Goal: Task Accomplishment & Management: Manage account settings

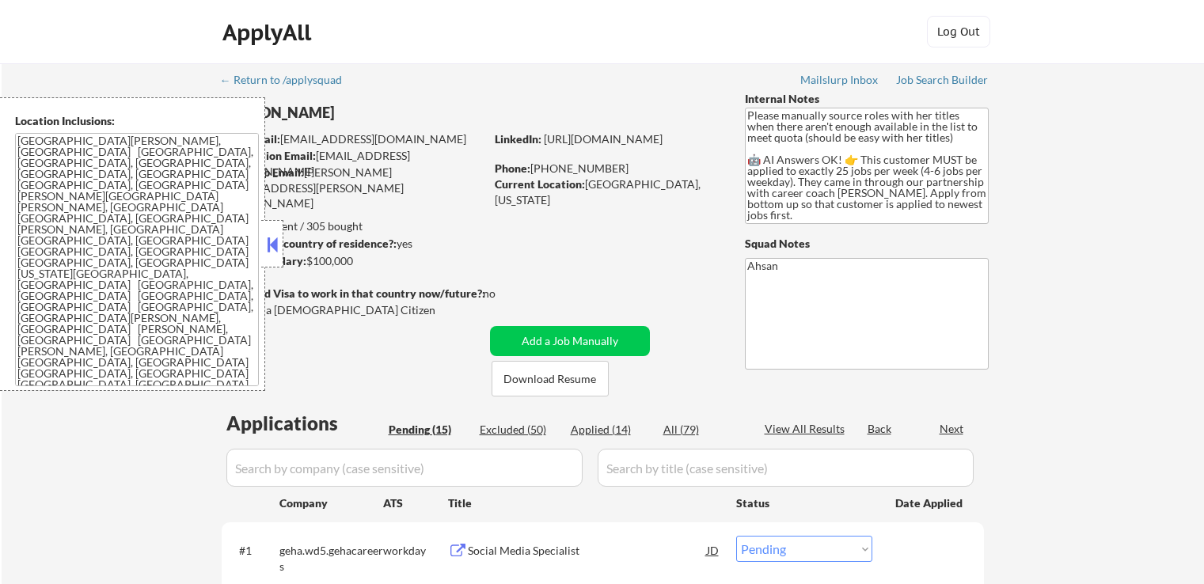
select select ""pending""
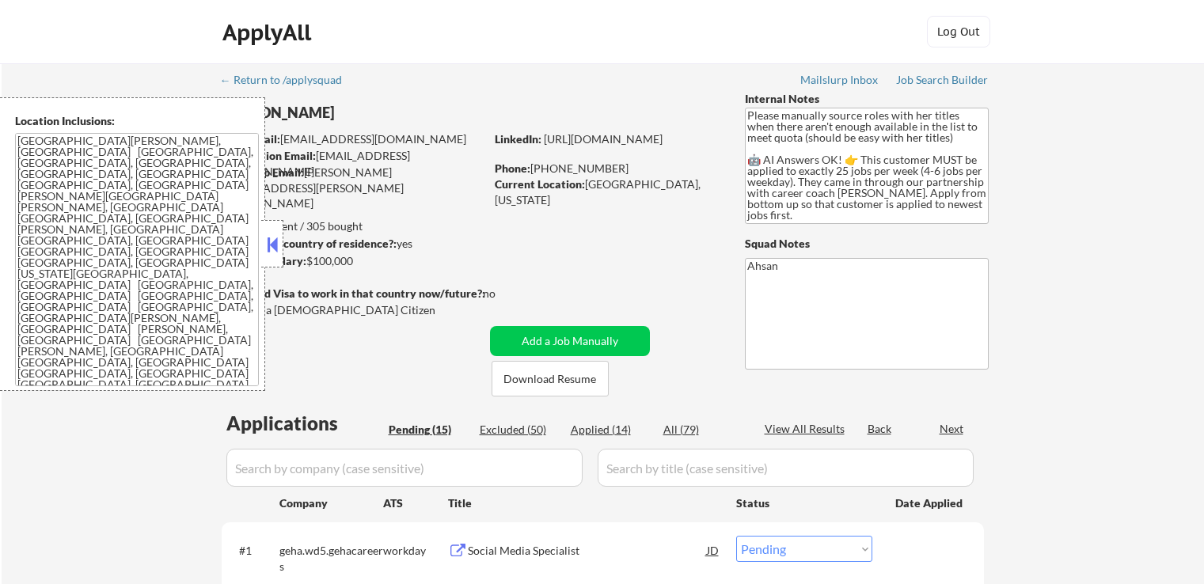
select select ""pending""
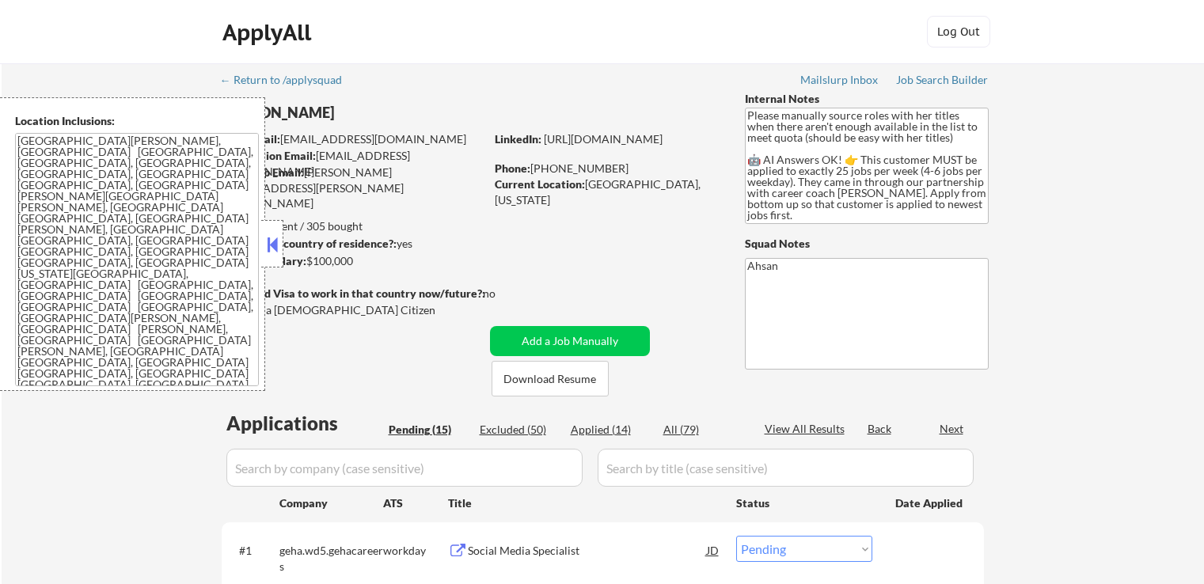
select select ""pending""
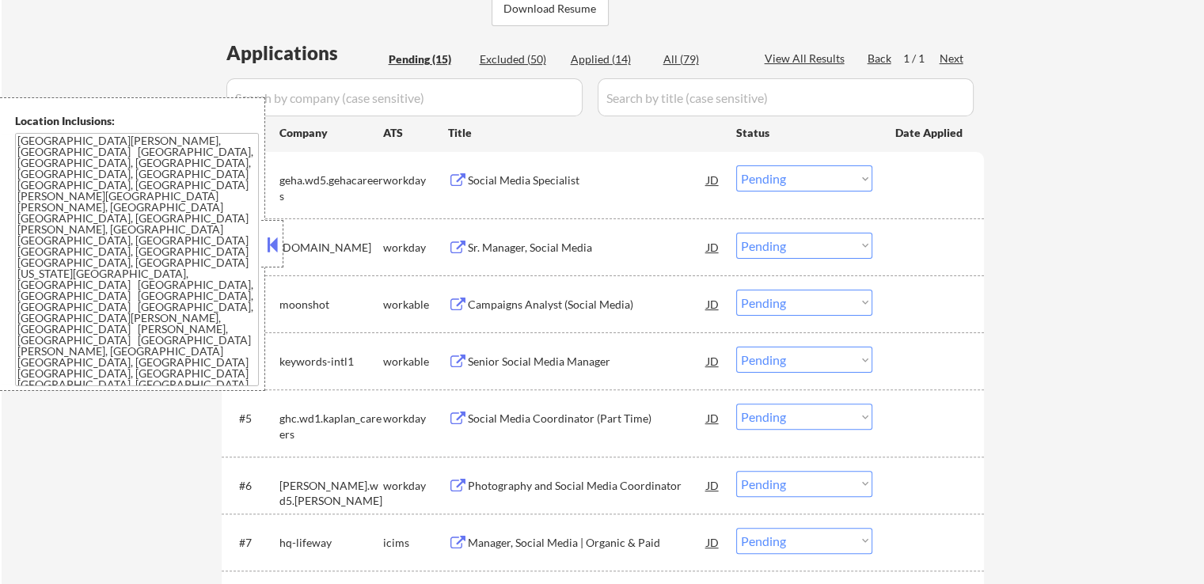
scroll to position [396, 0]
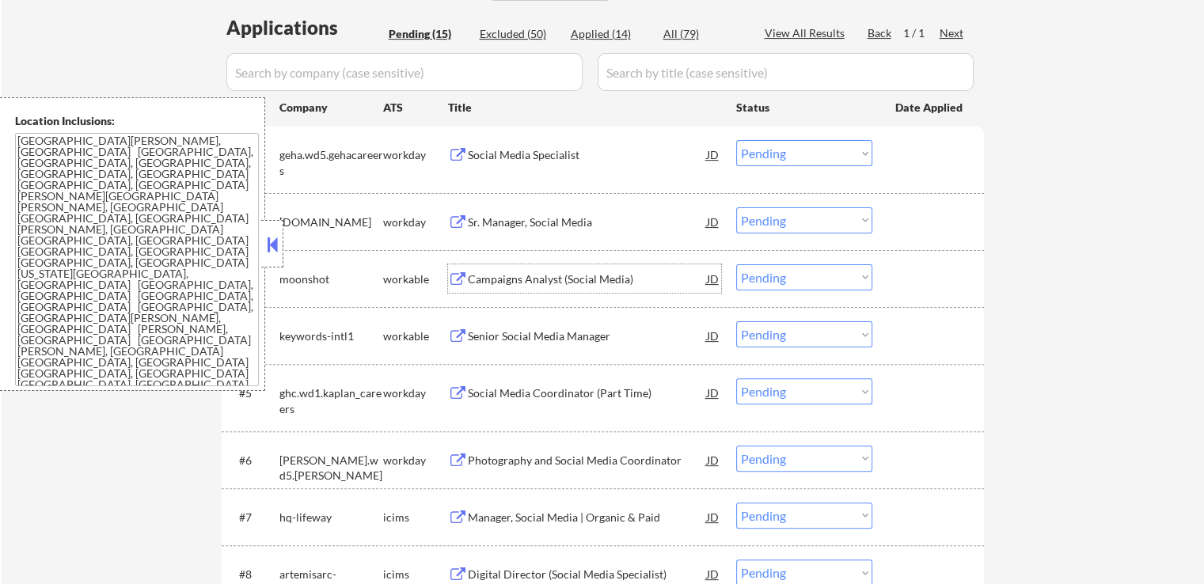
click at [507, 276] on div "Campaigns Analyst (Social Media)" at bounding box center [587, 280] width 239 height 16
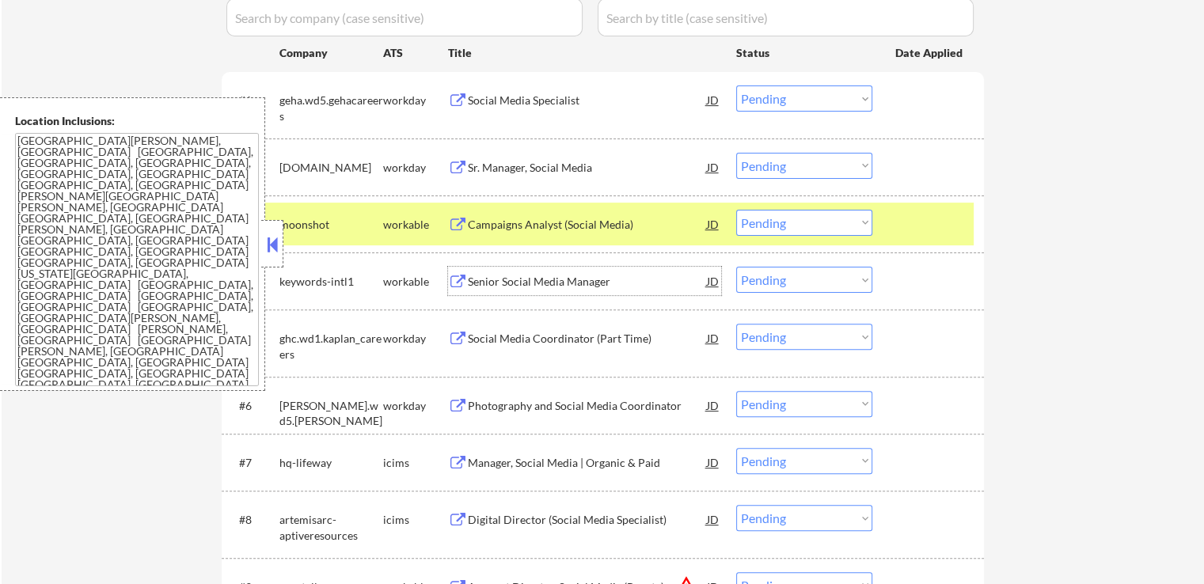
scroll to position [475, 0]
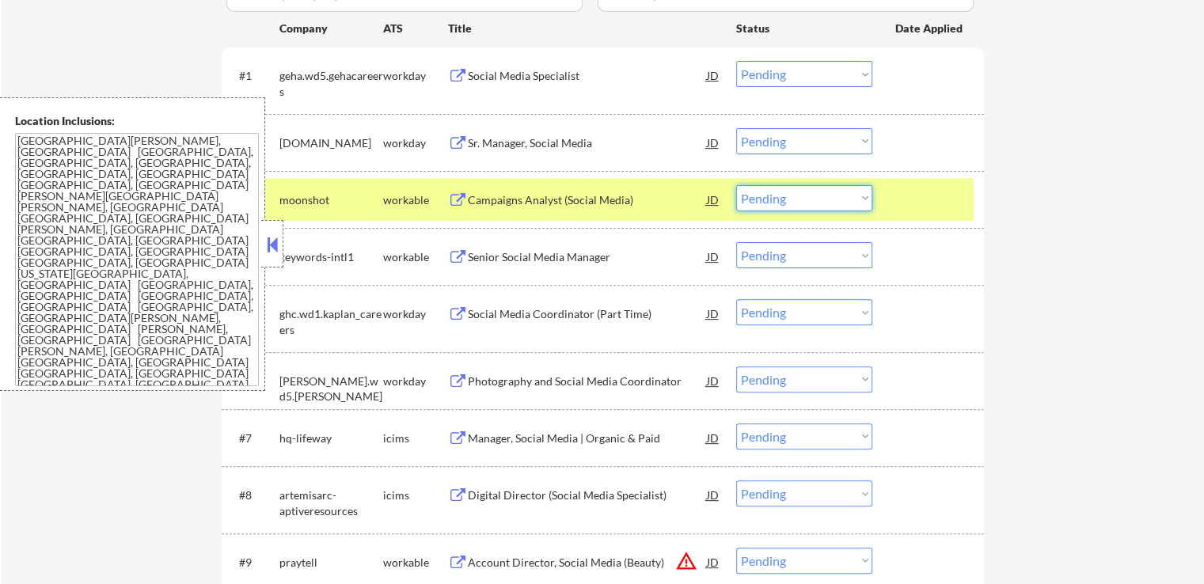
click at [801, 204] on select "Choose an option... Pending Applied Excluded (Questions) Excluded (Expired) Exc…" at bounding box center [804, 198] width 136 height 26
click at [736, 185] on select "Choose an option... Pending Applied Excluded (Questions) Excluded (Expired) Exc…" at bounding box center [804, 198] width 136 height 26
click at [502, 263] on div "Senior Social Media Manager" at bounding box center [587, 257] width 239 height 16
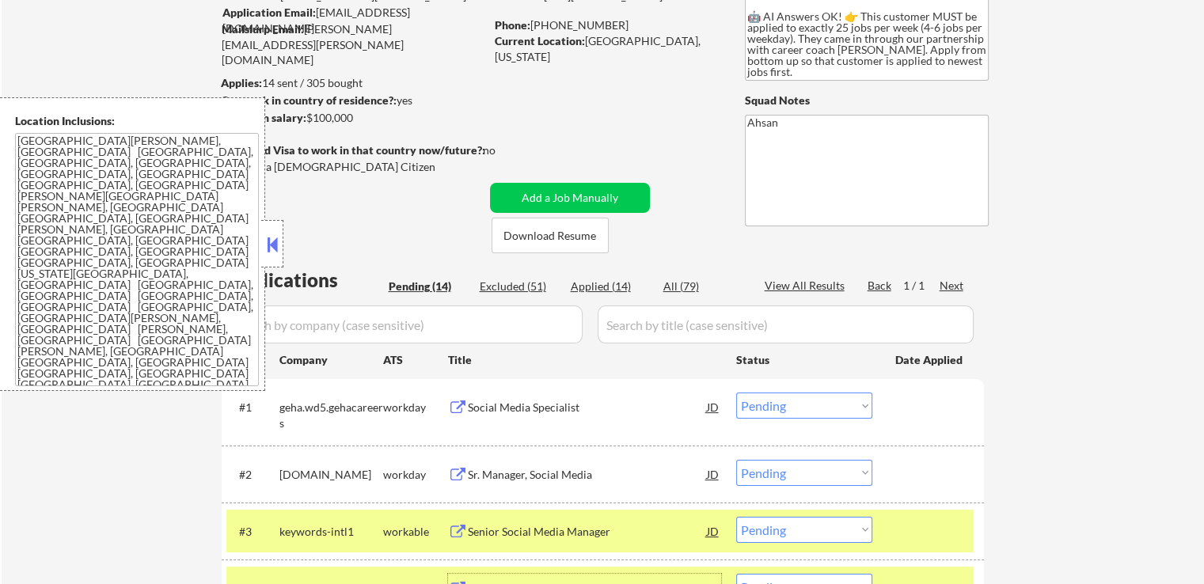
scroll to position [0, 0]
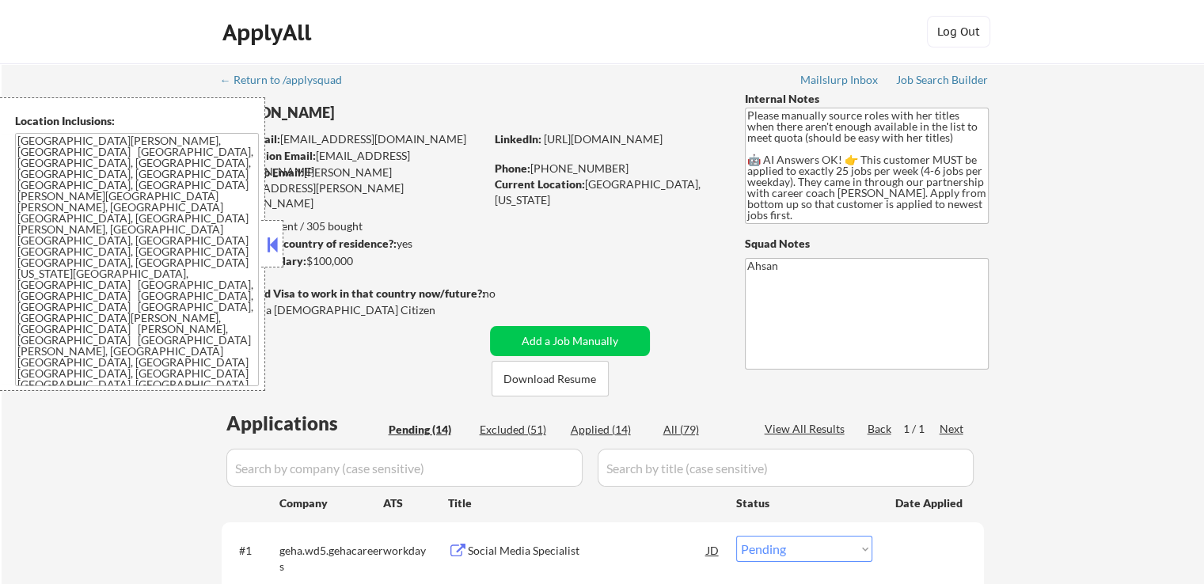
drag, startPoint x: 342, startPoint y: 262, endPoint x: 310, endPoint y: 265, distance: 32.6
click at [310, 265] on div "Minimum salary: $100,000" at bounding box center [353, 261] width 264 height 16
copy div "$100,000"
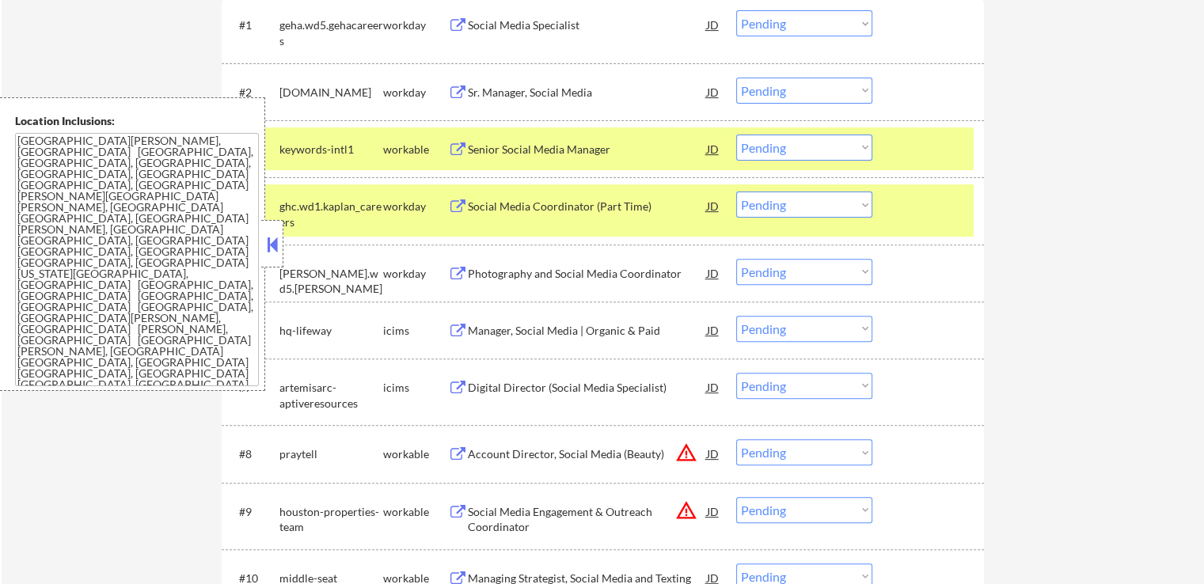
scroll to position [554, 0]
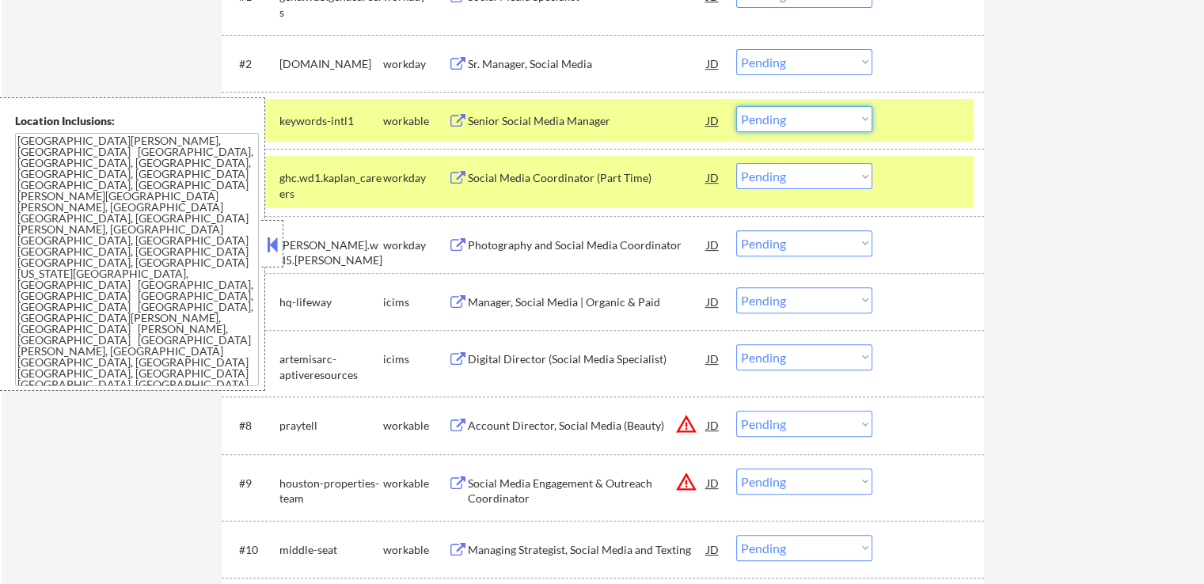
click at [791, 122] on select "Choose an option... Pending Applied Excluded (Questions) Excluded (Expired) Exc…" at bounding box center [804, 119] width 136 height 26
click at [736, 106] on select "Choose an option... Pending Applied Excluded (Questions) Excluded (Expired) Exc…" at bounding box center [804, 119] width 136 height 26
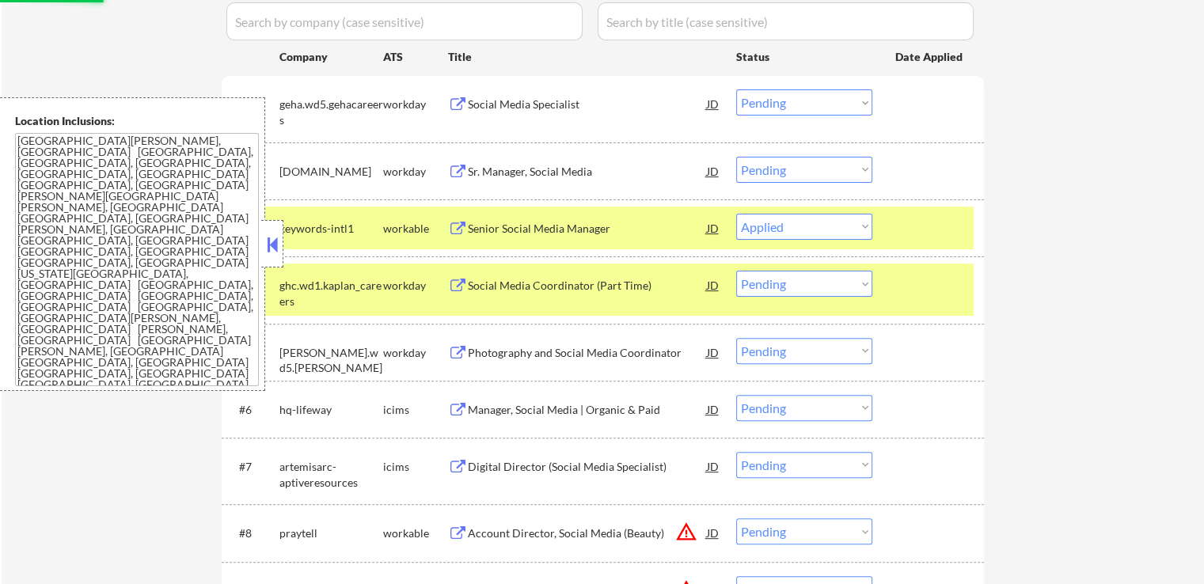
scroll to position [475, 0]
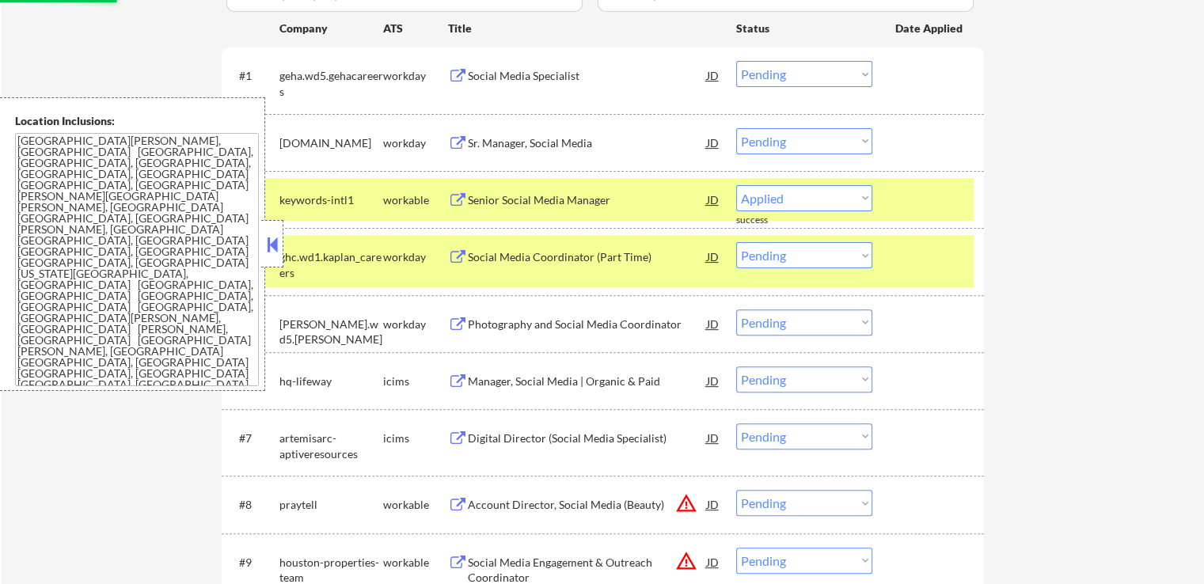
select select ""pending""
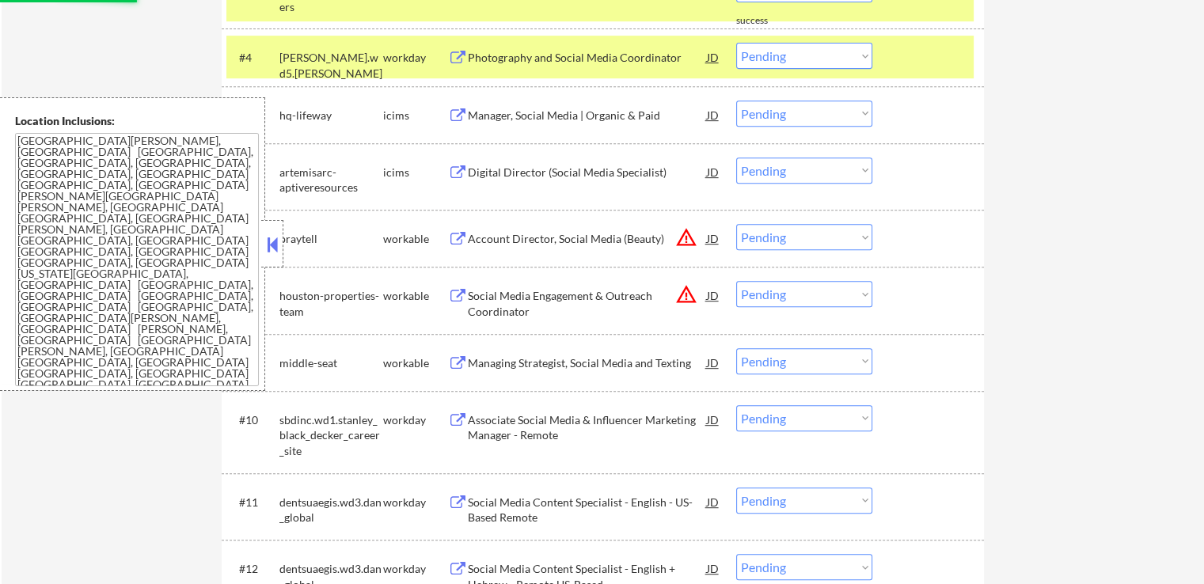
scroll to position [713, 0]
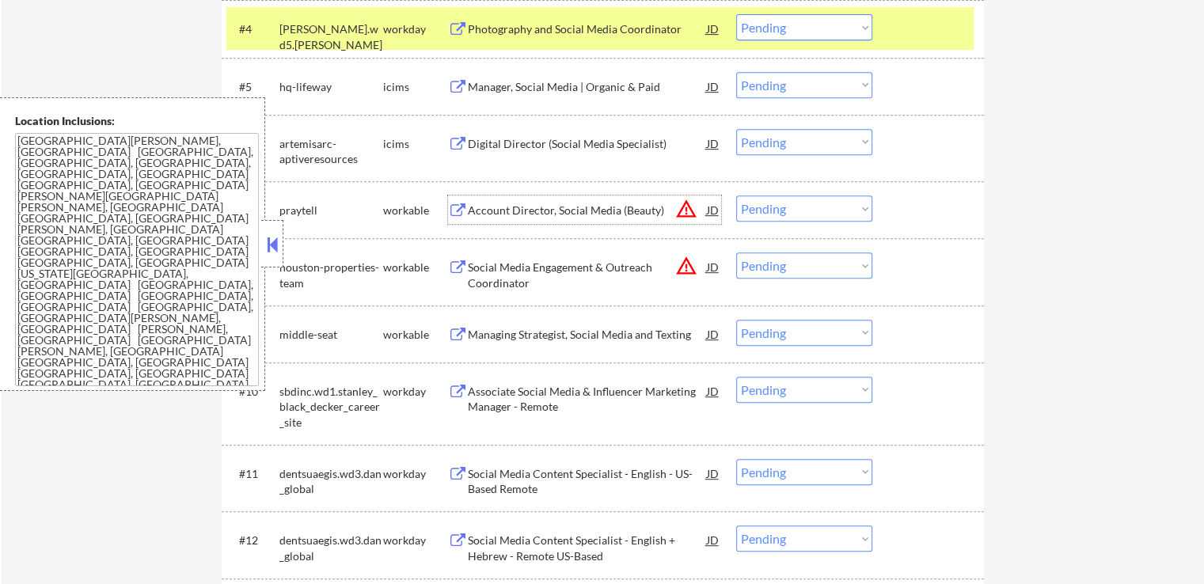
click at [511, 205] on div "Account Director, Social Media (Beauty)" at bounding box center [587, 211] width 239 height 16
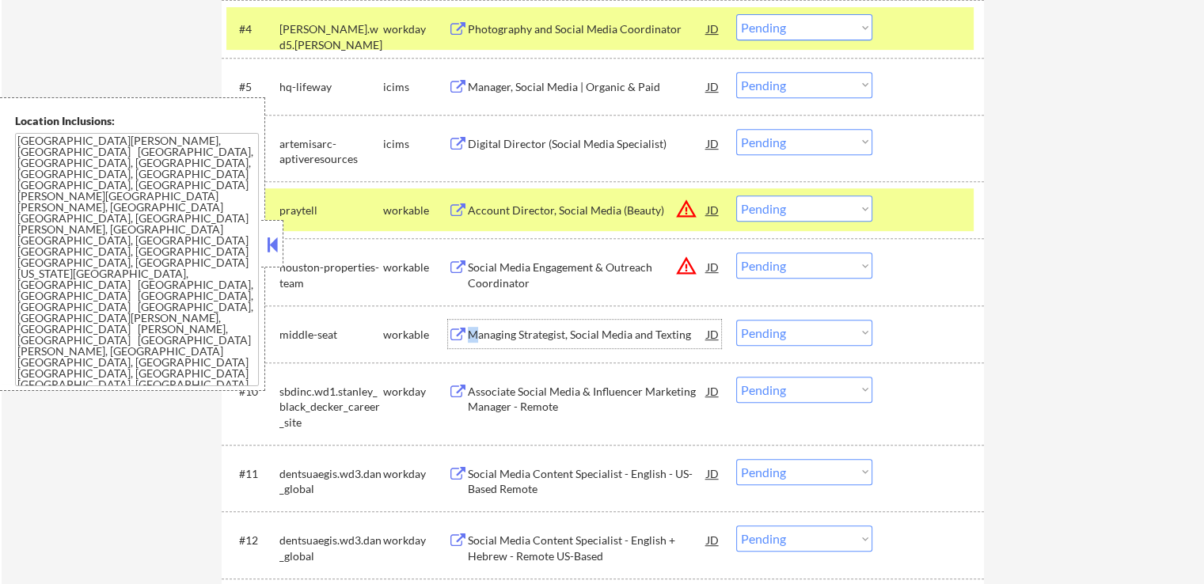
drag, startPoint x: 511, startPoint y: 205, endPoint x: 473, endPoint y: 337, distance: 136.8
click at [473, 337] on div "Managing Strategist, Social Media and Texting" at bounding box center [587, 335] width 239 height 16
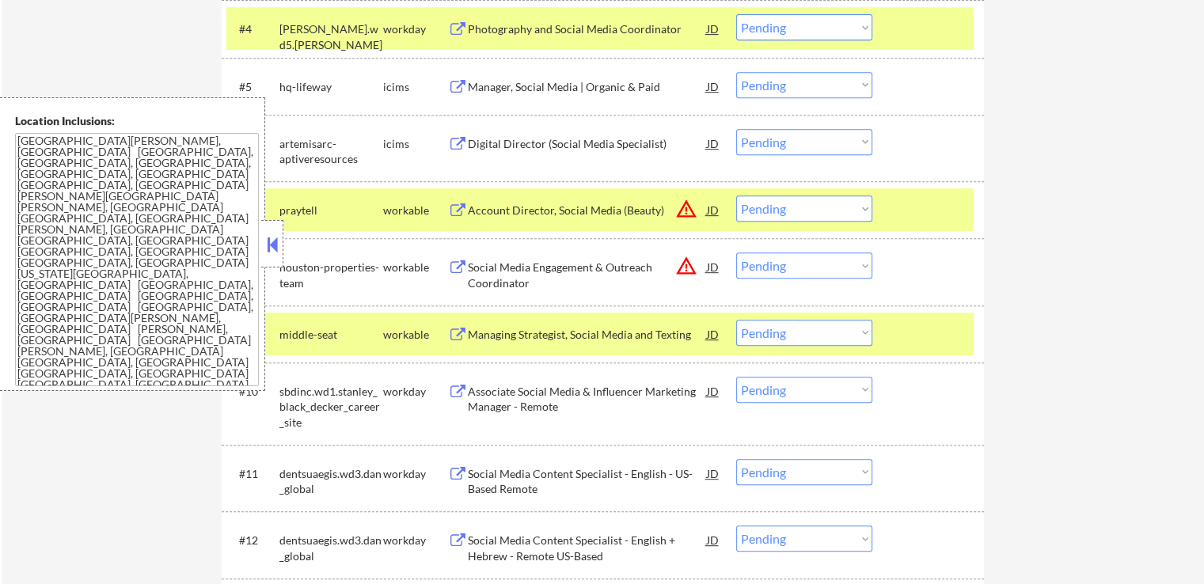
click at [481, 273] on div "Social Media Engagement & Outreach Coordinator" at bounding box center [587, 275] width 239 height 31
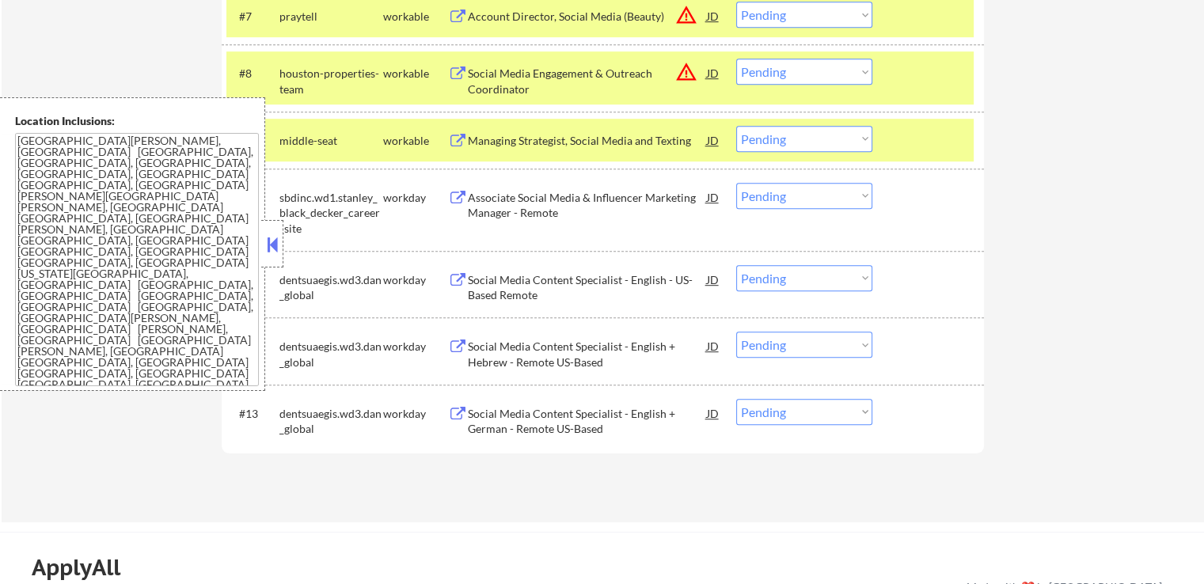
scroll to position [950, 0]
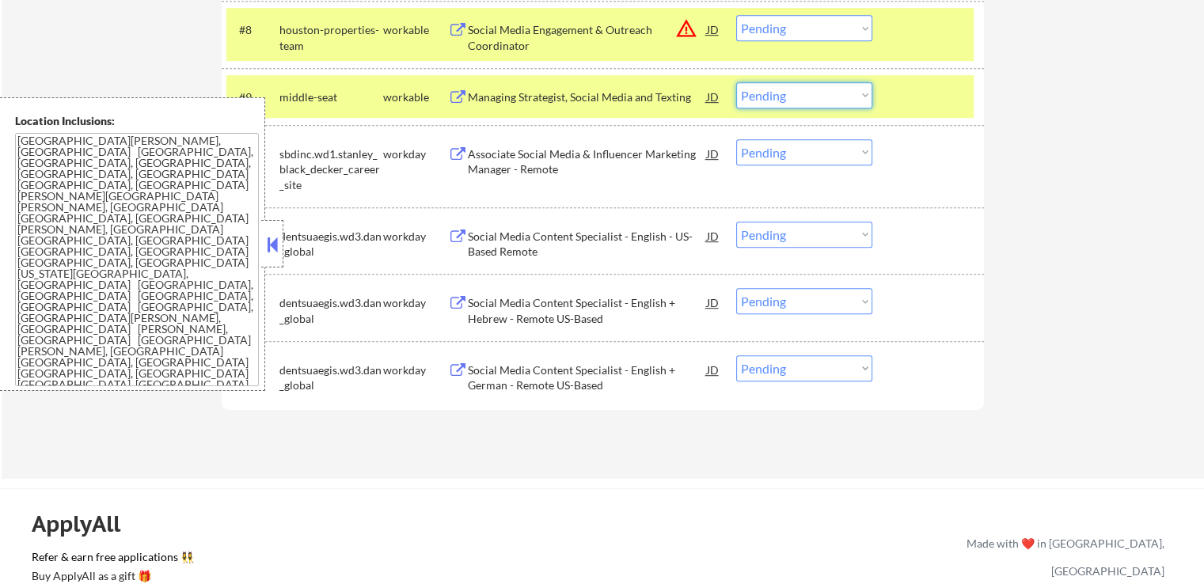
click at [789, 96] on select "Choose an option... Pending Applied Excluded (Questions) Excluded (Expired) Exc…" at bounding box center [804, 95] width 136 height 26
click at [736, 82] on select "Choose an option... Pending Applied Excluded (Questions) Excluded (Expired) Exc…" at bounding box center [804, 95] width 136 height 26
select select ""pending""
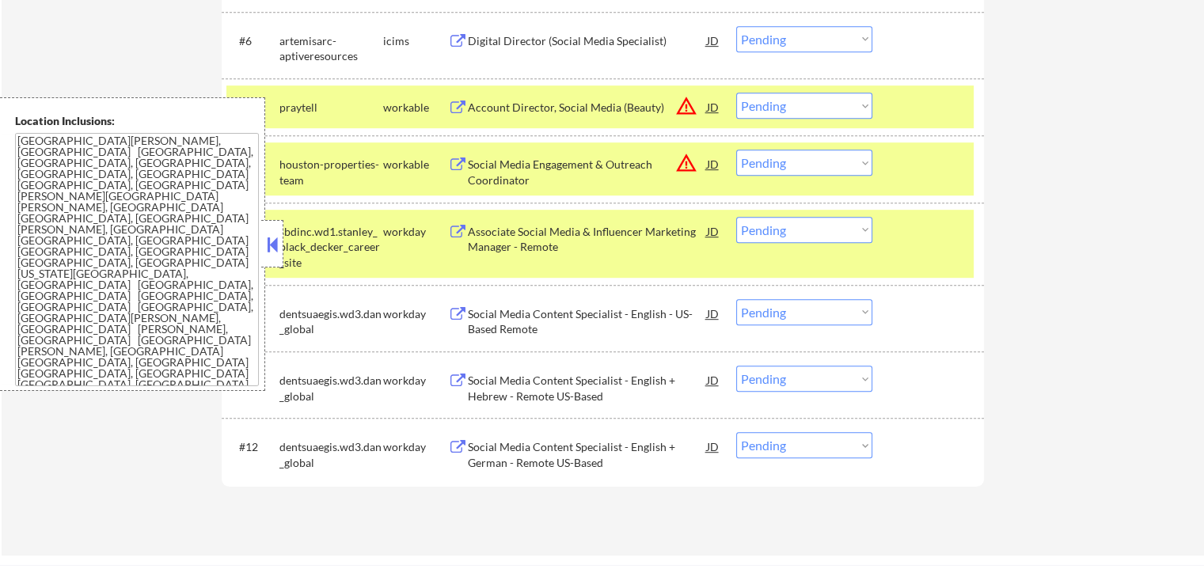
scroll to position [792, 0]
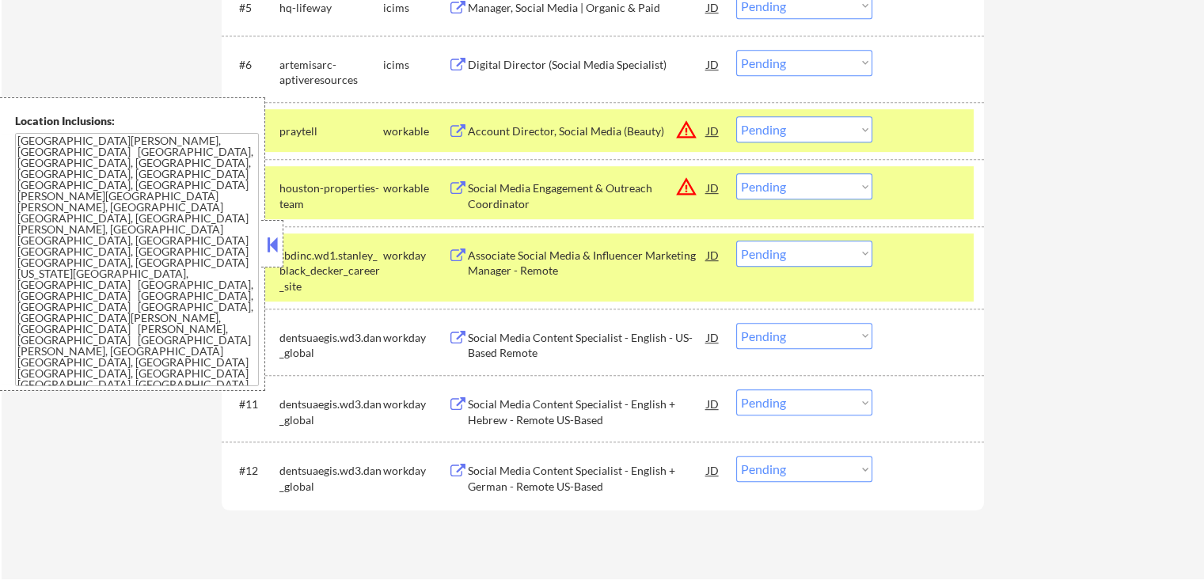
click at [797, 175] on select "Choose an option... Pending Applied Excluded (Questions) Excluded (Expired) Exc…" at bounding box center [804, 186] width 136 height 26
click at [736, 173] on select "Choose an option... Pending Applied Excluded (Questions) Excluded (Expired) Exc…" at bounding box center [804, 186] width 136 height 26
select select ""pending""
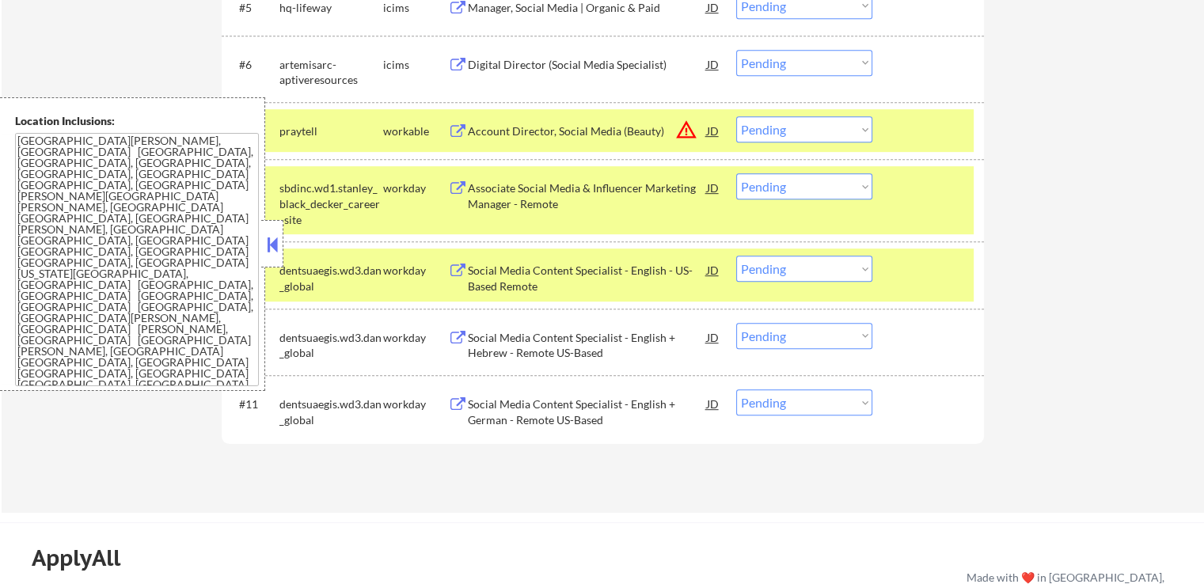
click at [789, 127] on select "Choose an option... Pending Applied Excluded (Questions) Excluded (Expired) Exc…" at bounding box center [804, 129] width 136 height 26
click at [736, 116] on select "Choose an option... Pending Applied Excluded (Questions) Excluded (Expired) Exc…" at bounding box center [804, 129] width 136 height 26
select select ""pending""
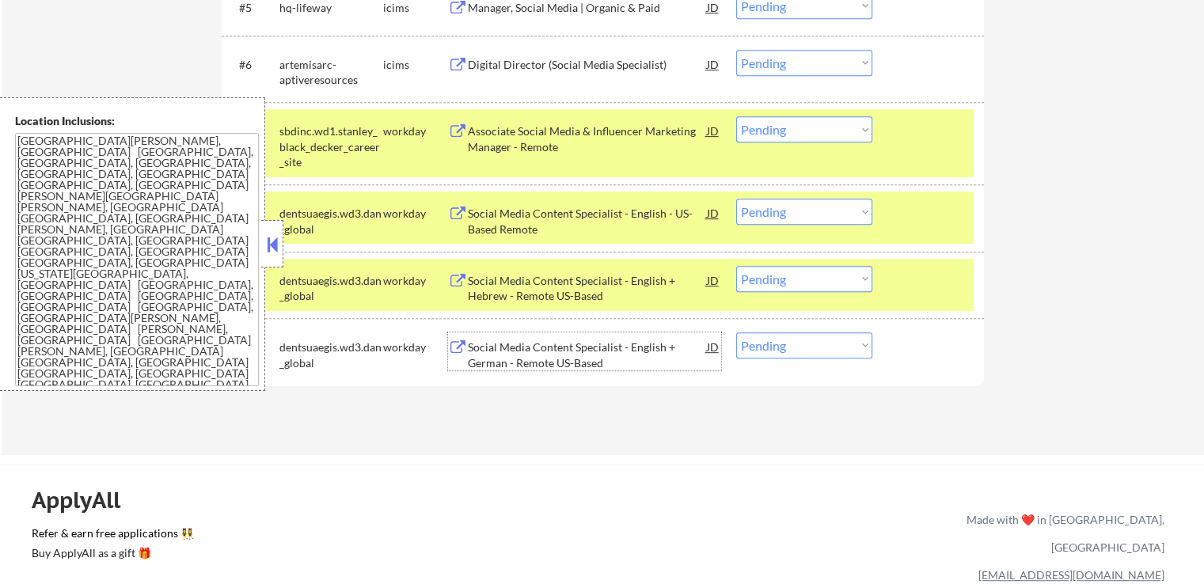
click at [538, 348] on div "Social Media Content Specialist - English + German - Remote US-Based" at bounding box center [587, 355] width 239 height 31
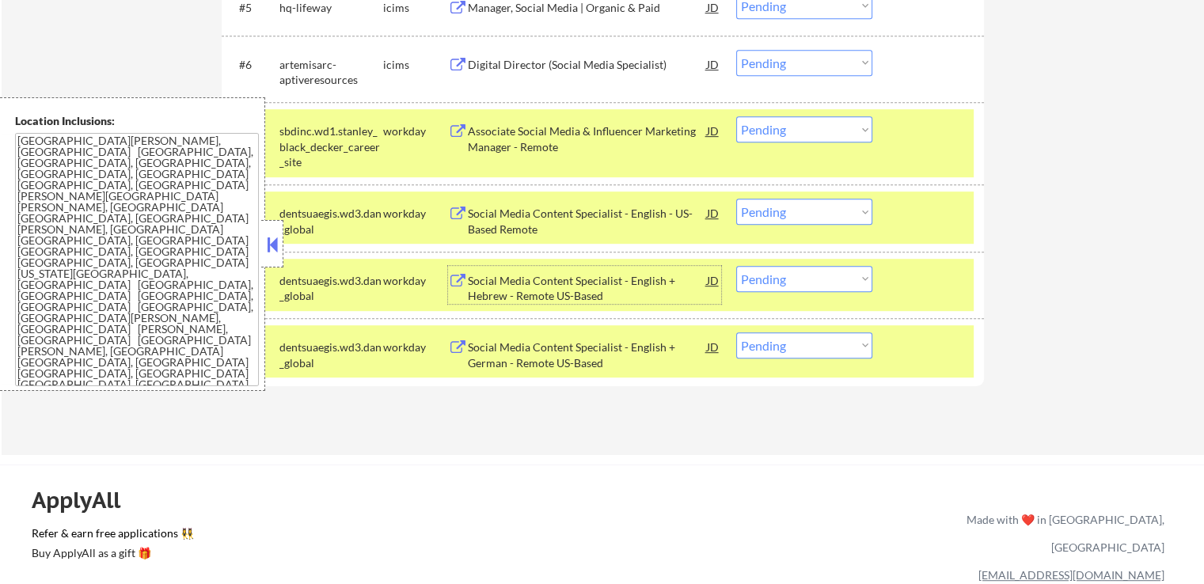
click at [521, 279] on div "Social Media Content Specialist - English + Hebrew - Remote US-Based" at bounding box center [587, 288] width 239 height 31
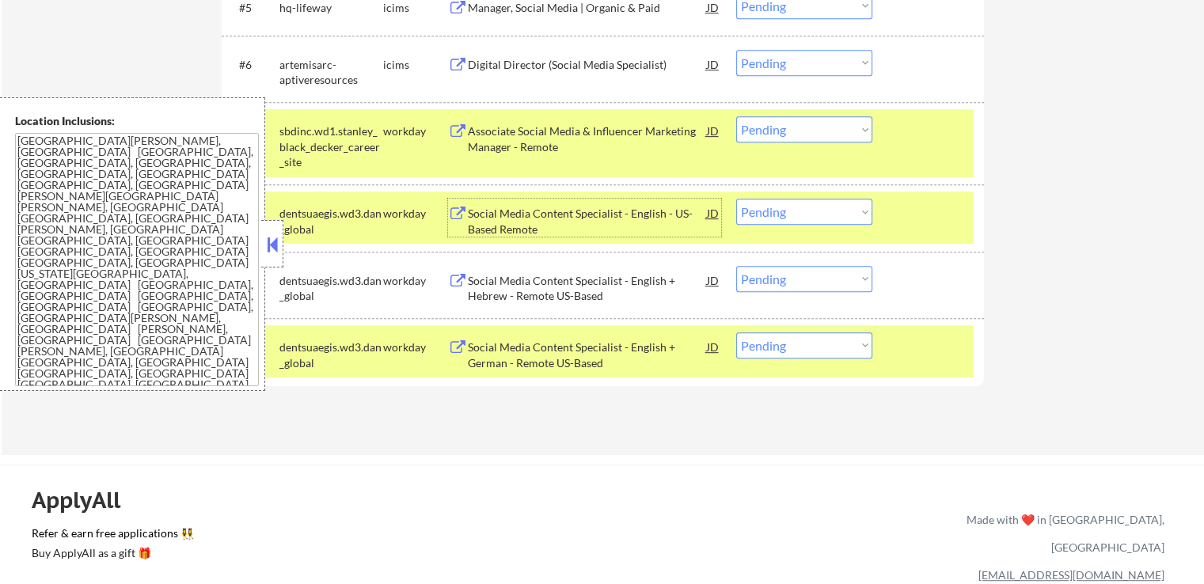
click at [519, 222] on div "Social Media Content Specialist - English - US-Based Remote" at bounding box center [587, 221] width 239 height 31
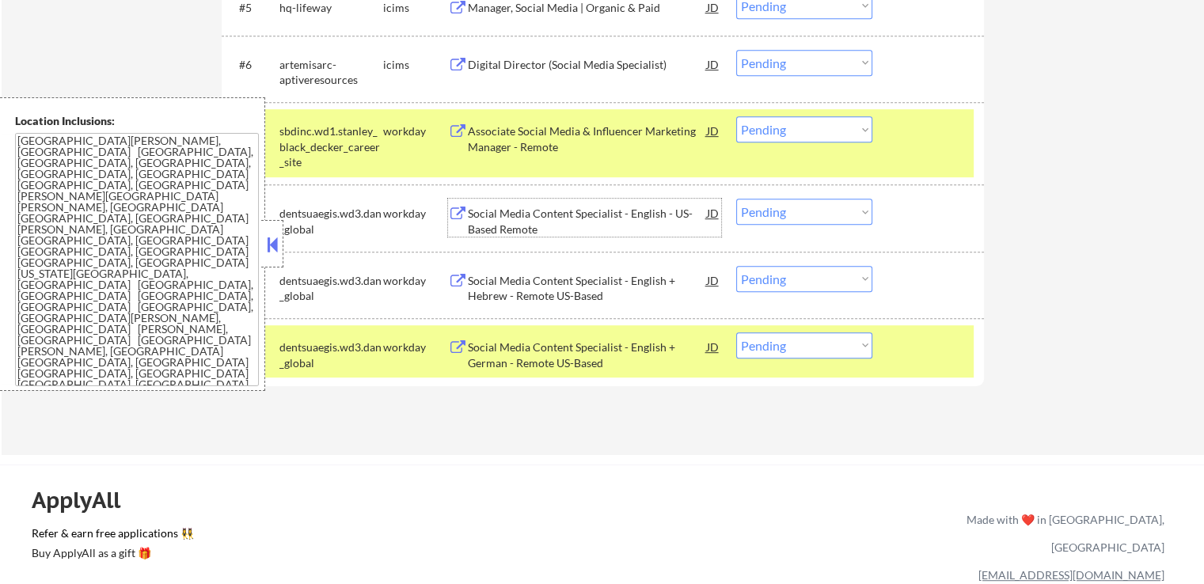
drag, startPoint x: 809, startPoint y: 344, endPoint x: 814, endPoint y: 356, distance: 12.8
click at [809, 344] on select "Choose an option... Pending Applied Excluded (Questions) Excluded (Expired) Exc…" at bounding box center [804, 346] width 136 height 26
select select ""excluded__salary_""
click at [736, 333] on select "Choose an option... Pending Applied Excluded (Questions) Excluded (Expired) Exc…" at bounding box center [804, 346] width 136 height 26
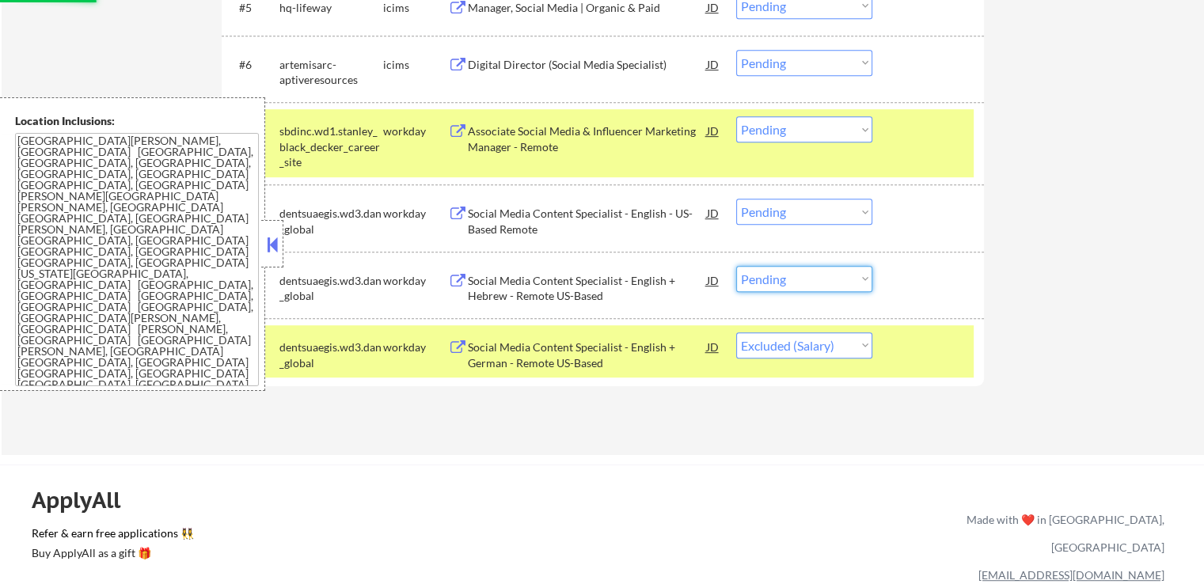
click at [789, 268] on select "Choose an option... Pending Applied Excluded (Questions) Excluded (Expired) Exc…" at bounding box center [804, 279] width 136 height 26
select select ""excluded__salary_""
click at [736, 266] on select "Choose an option... Pending Applied Excluded (Questions) Excluded (Expired) Exc…" at bounding box center [804, 279] width 136 height 26
click at [786, 206] on select "Choose an option... Pending Applied Excluded (Questions) Excluded (Expired) Exc…" at bounding box center [804, 212] width 136 height 26
select select ""excluded__salary_""
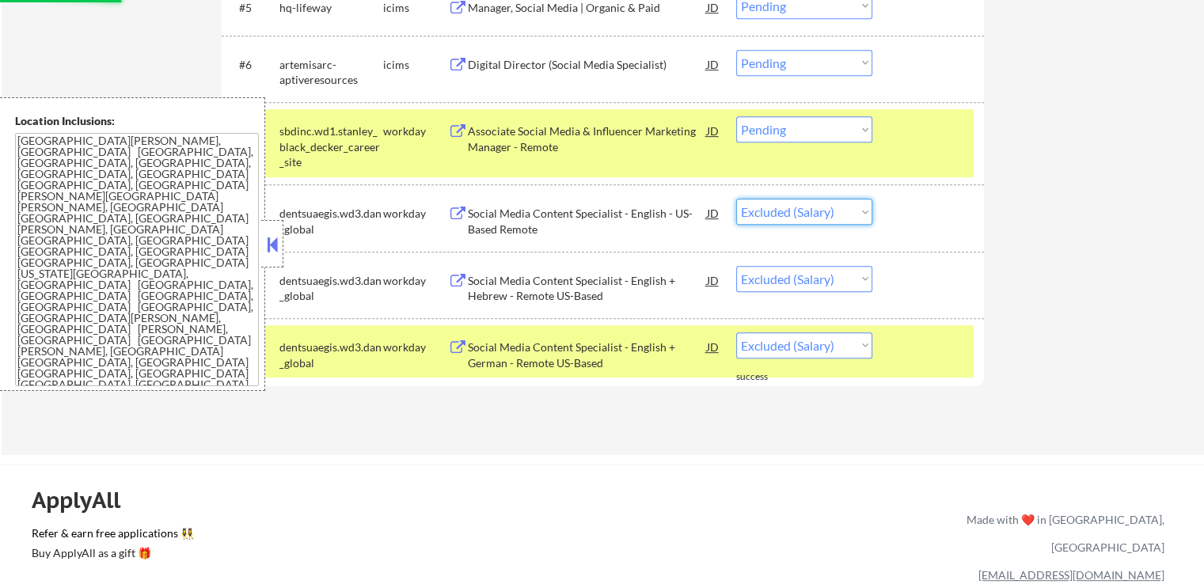
click at [736, 199] on select "Choose an option... Pending Applied Excluded (Questions) Excluded (Expired) Exc…" at bounding box center [804, 212] width 136 height 26
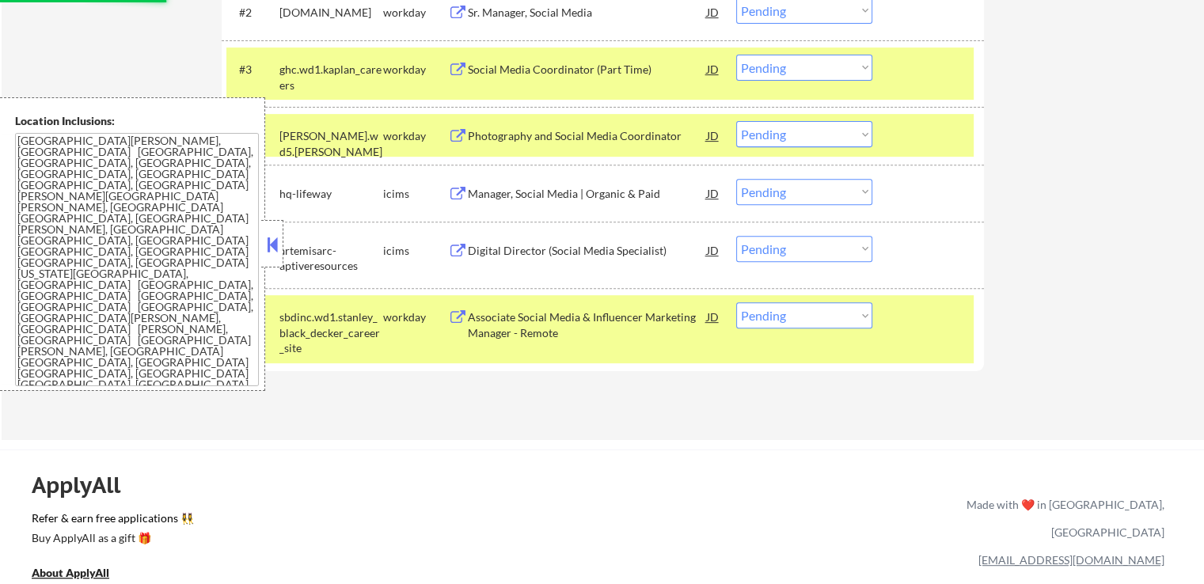
scroll to position [634, 0]
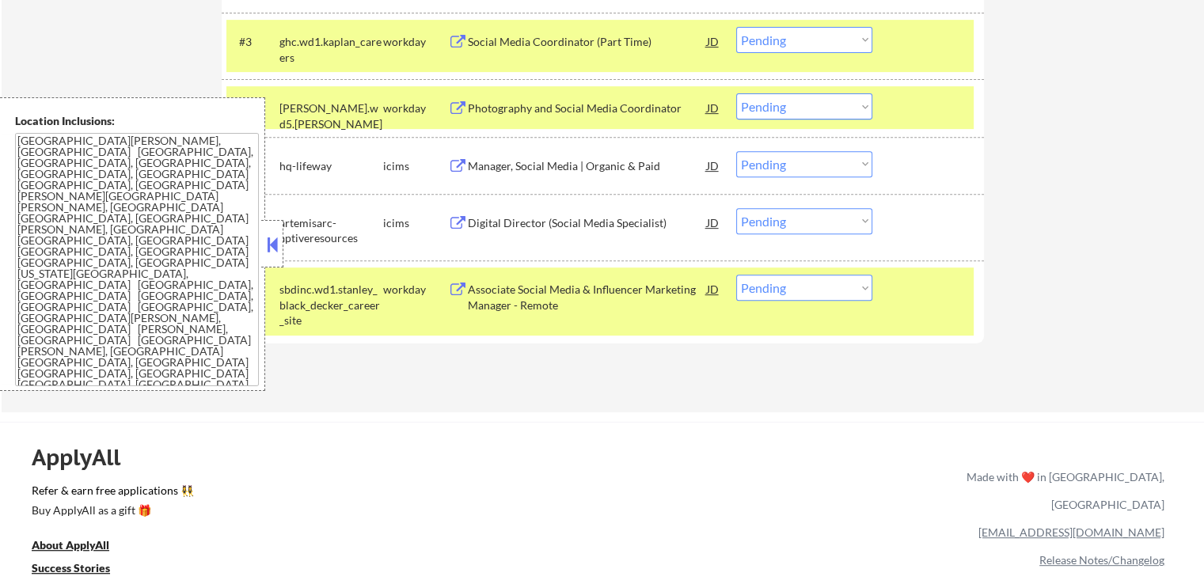
click at [506, 297] on div "Associate Social Media & Influencer Marketing Manager - Remote" at bounding box center [587, 297] width 239 height 31
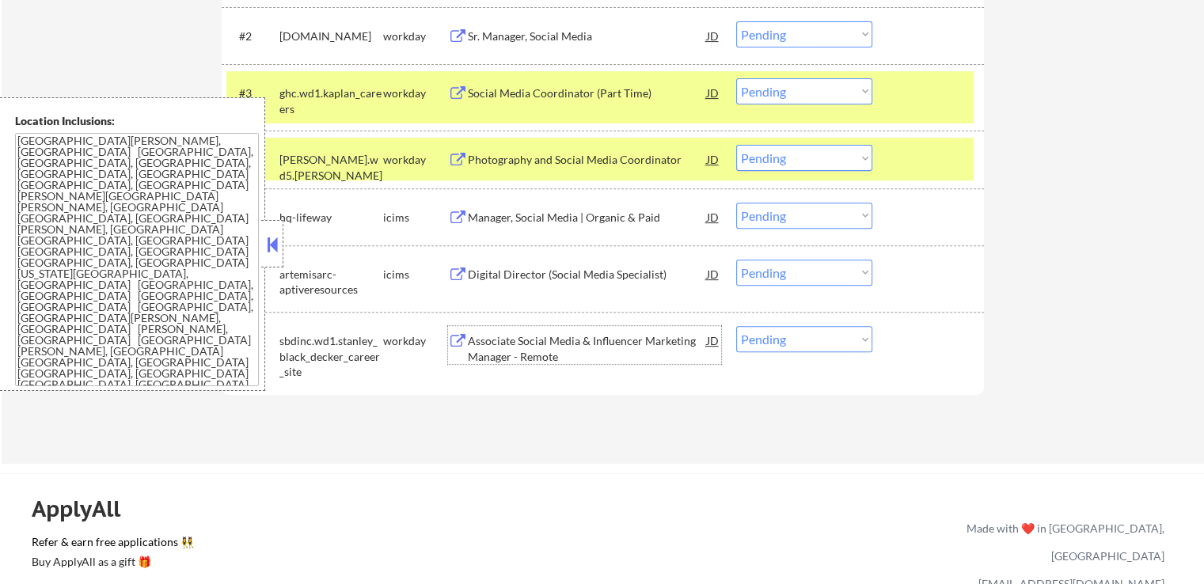
scroll to position [554, 0]
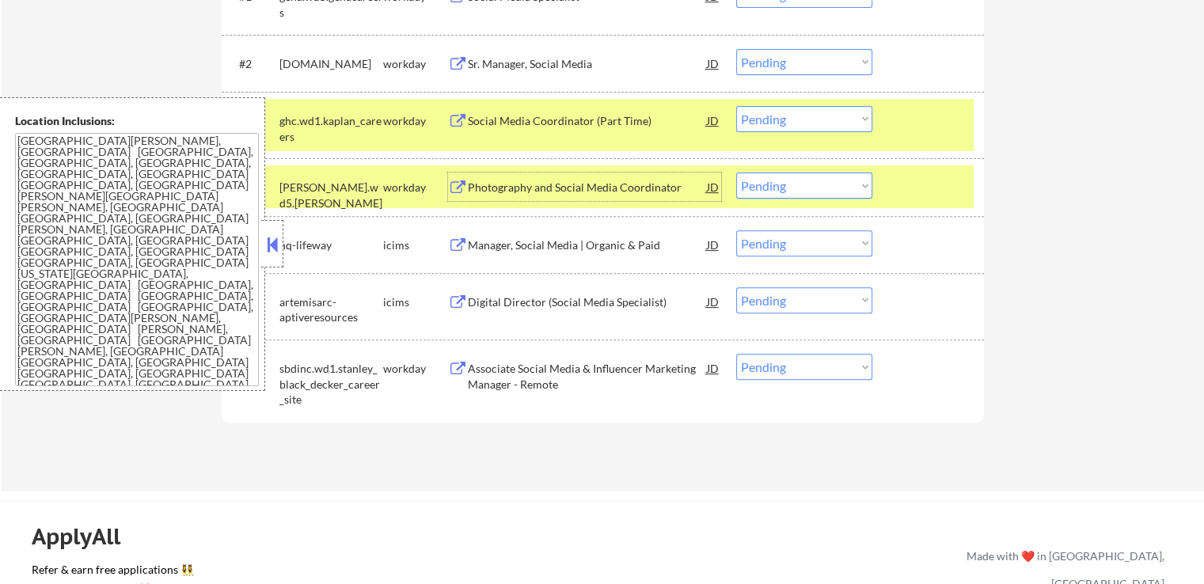
click at [503, 186] on div "Photography and Social Media Coordinator" at bounding box center [587, 188] width 239 height 16
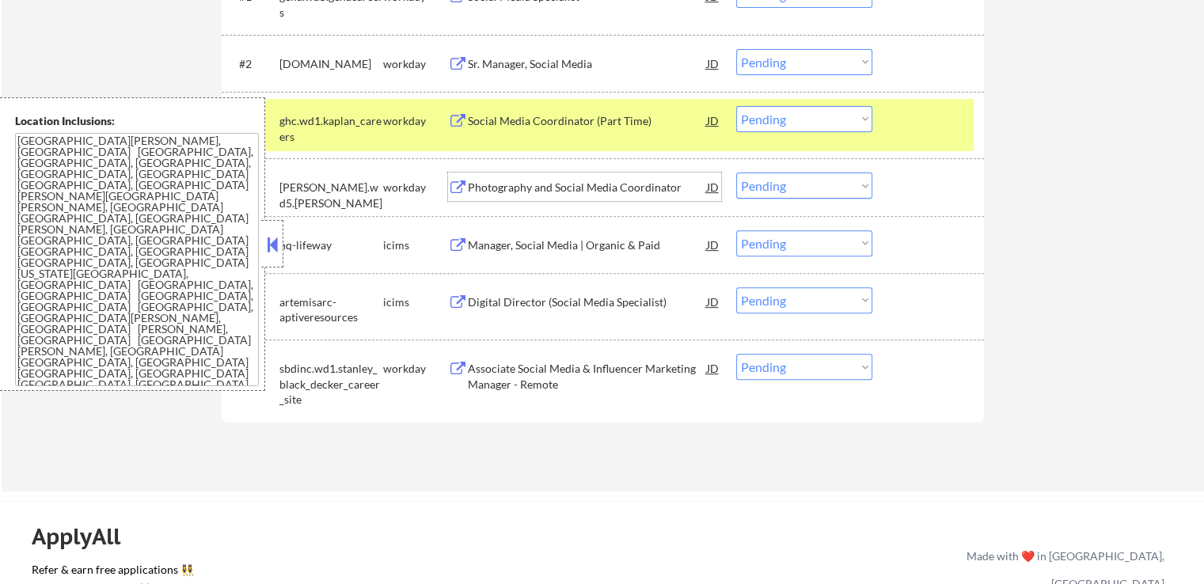
click at [485, 118] on div "Social Media Coordinator (Part Time)" at bounding box center [587, 121] width 239 height 16
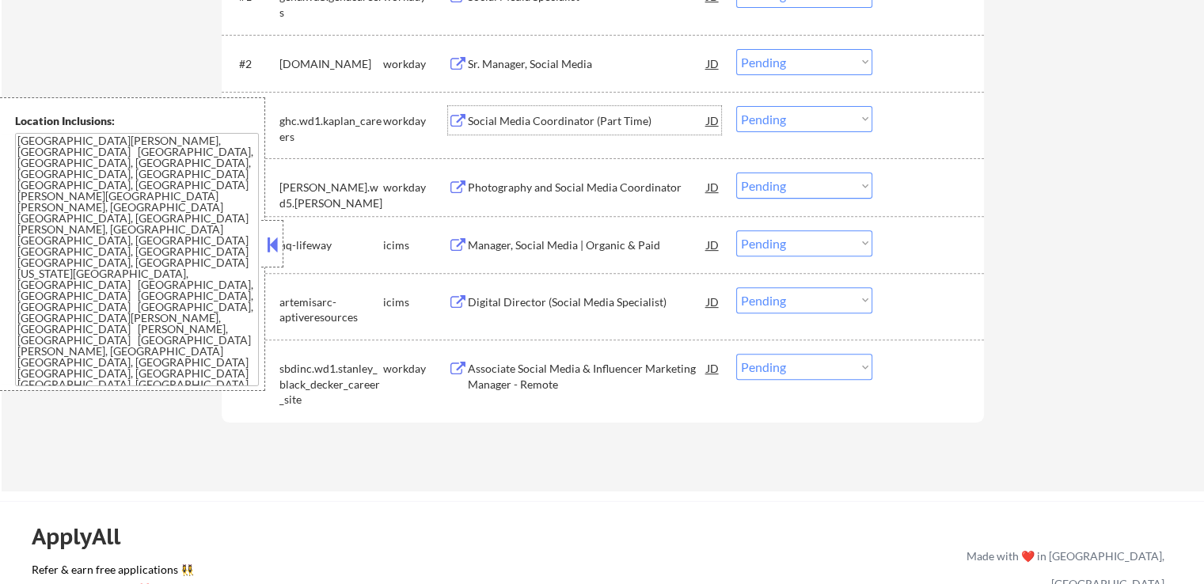
click at [504, 56] on div "Sr. Manager, Social Media" at bounding box center [587, 64] width 239 height 16
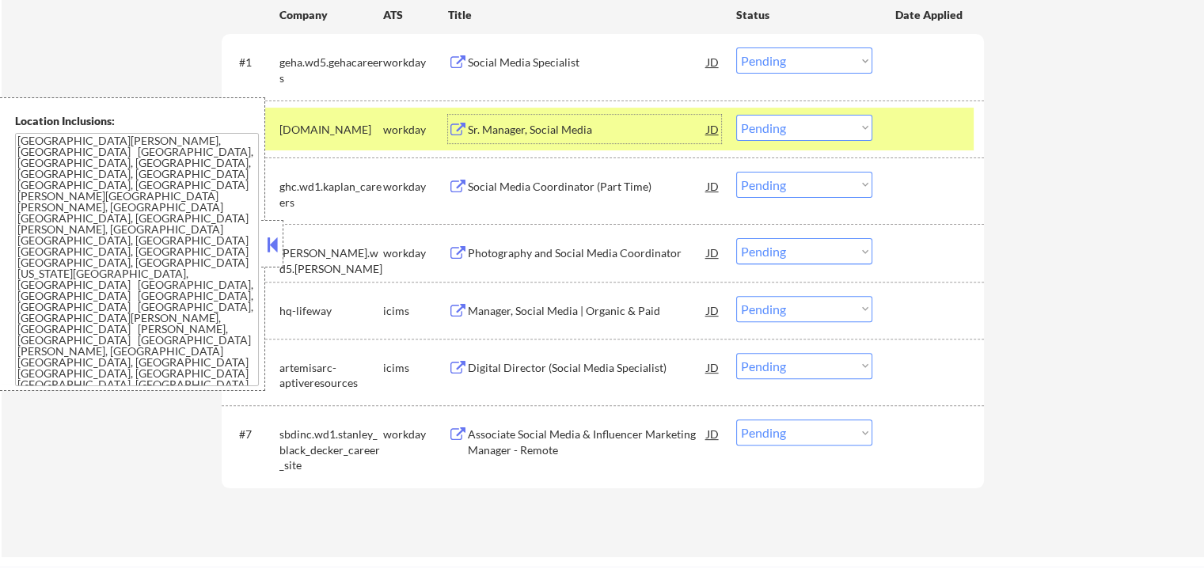
scroll to position [396, 0]
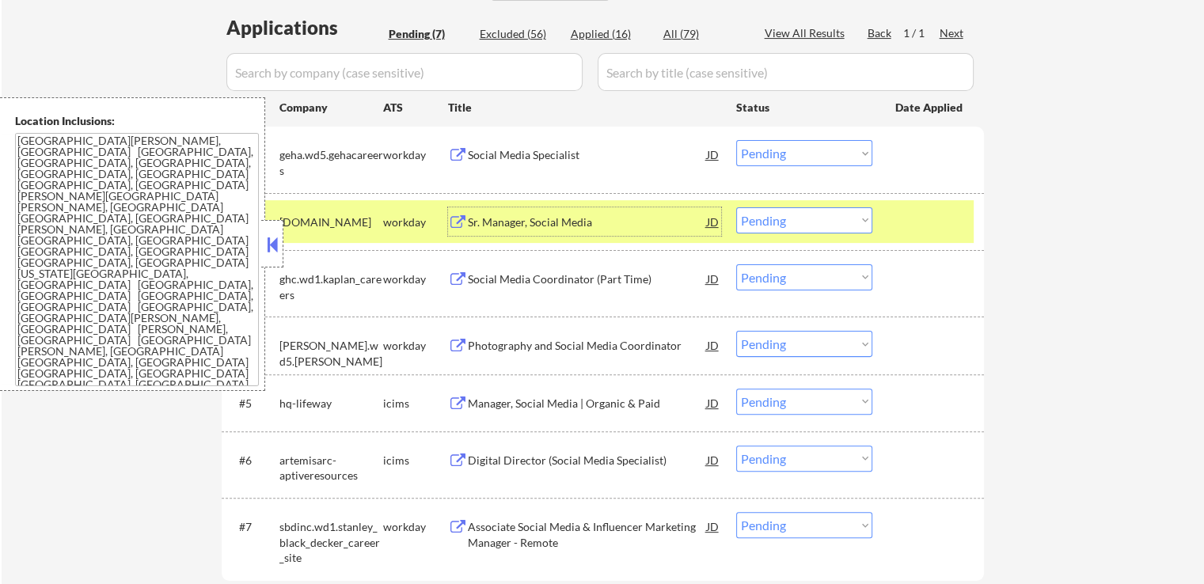
click at [498, 151] on div "Social Media Specialist" at bounding box center [587, 155] width 239 height 16
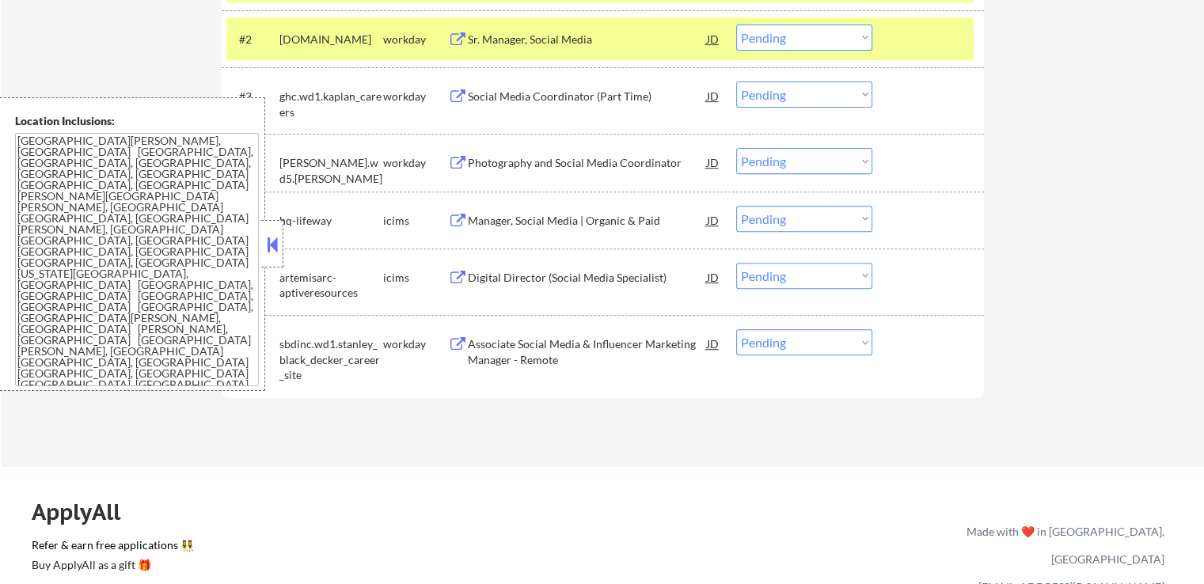
scroll to position [554, 0]
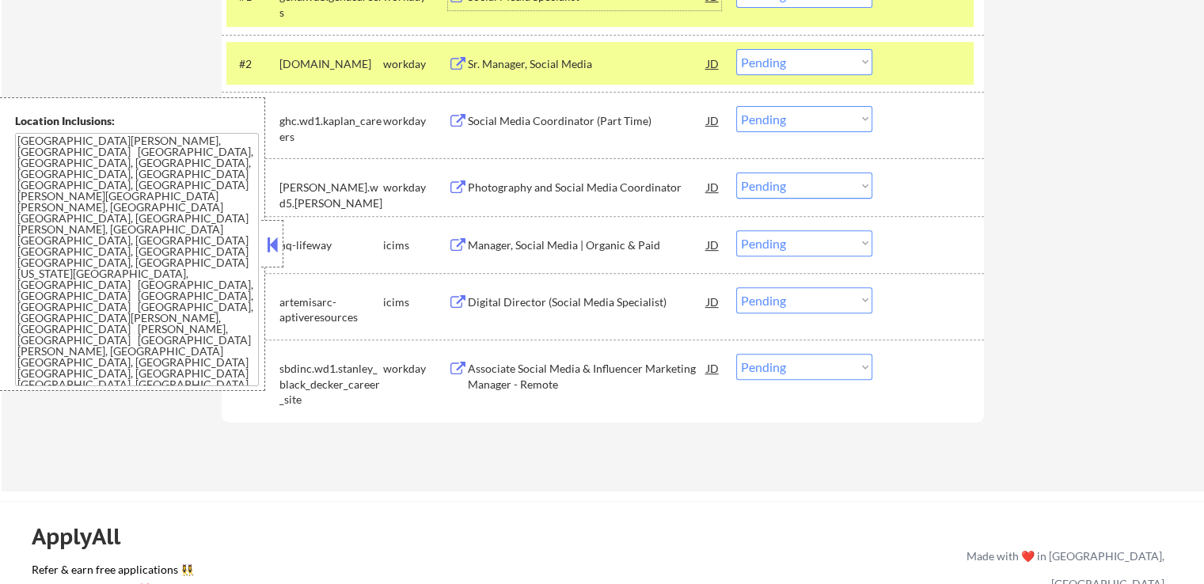
click at [800, 366] on select "Choose an option... Pending Applied Excluded (Questions) Excluded (Expired) Exc…" at bounding box center [804, 367] width 136 height 26
select select ""excluded__expired_""
click at [736, 354] on select "Choose an option... Pending Applied Excluded (Questions) Excluded (Expired) Exc…" at bounding box center [804, 367] width 136 height 26
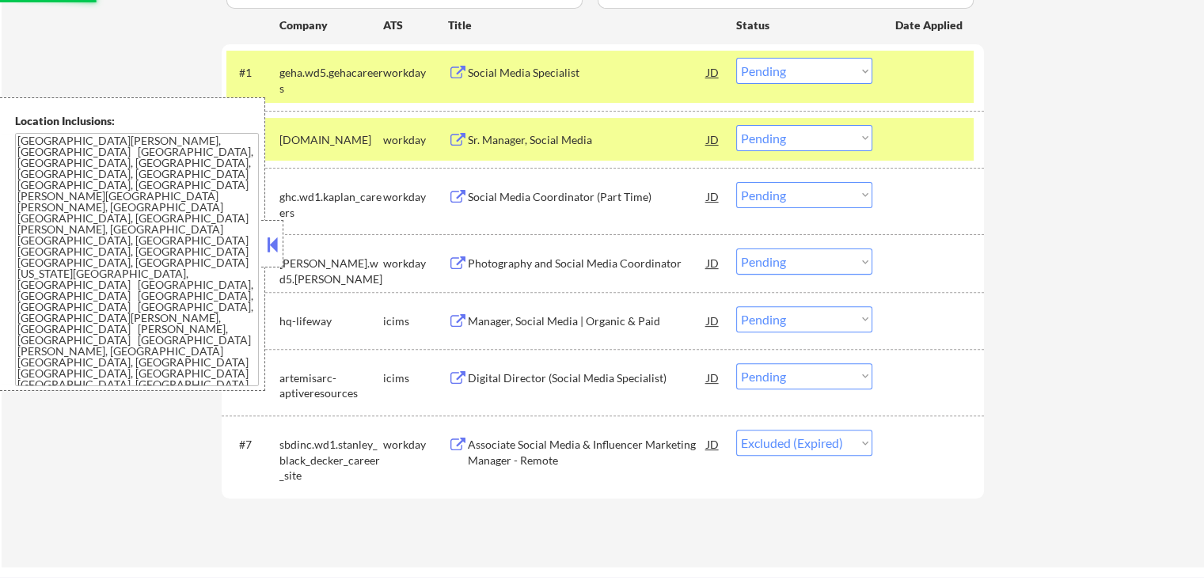
scroll to position [475, 0]
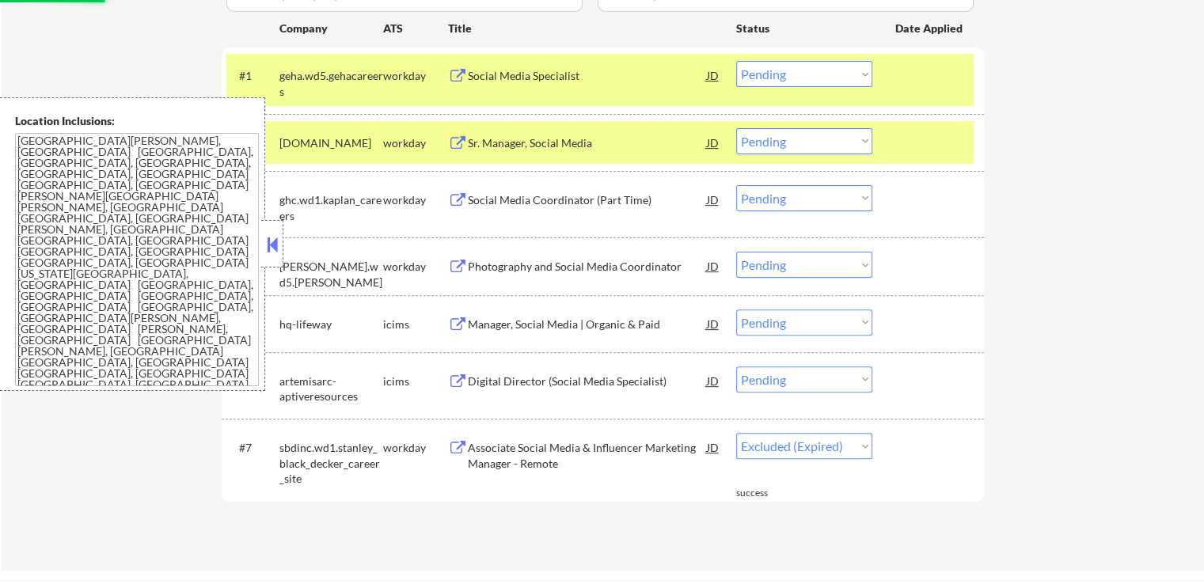
click at [789, 266] on select "Choose an option... Pending Applied Excluded (Questions) Excluded (Expired) Exc…" at bounding box center [804, 265] width 136 height 26
click at [736, 252] on select "Choose an option... Pending Applied Excluded (Questions) Excluded (Expired) Exc…" at bounding box center [804, 265] width 136 height 26
select select ""pending""
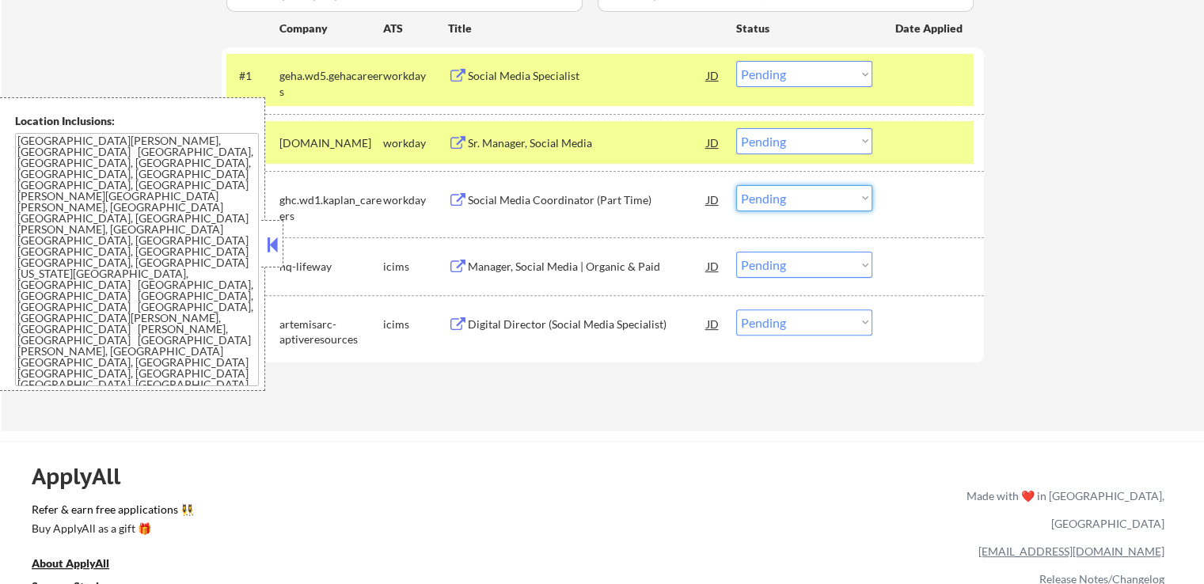
click at [799, 197] on select "Choose an option... Pending Applied Excluded (Questions) Excluded (Expired) Exc…" at bounding box center [804, 198] width 136 height 26
click at [736, 185] on select "Choose an option... Pending Applied Excluded (Questions) Excluded (Expired) Exc…" at bounding box center [804, 198] width 136 height 26
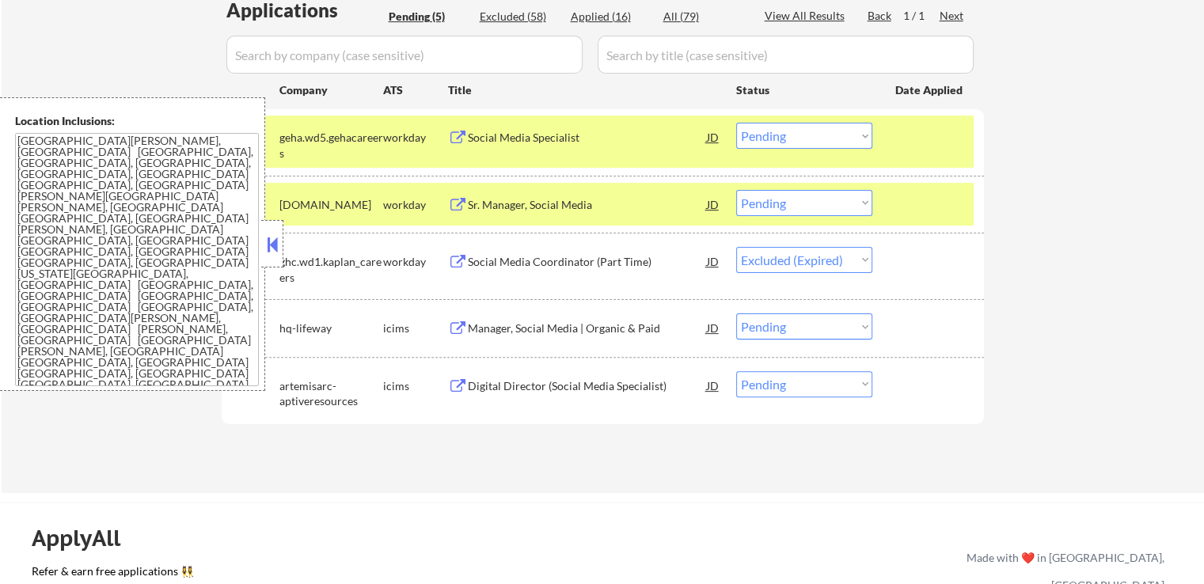
scroll to position [317, 0]
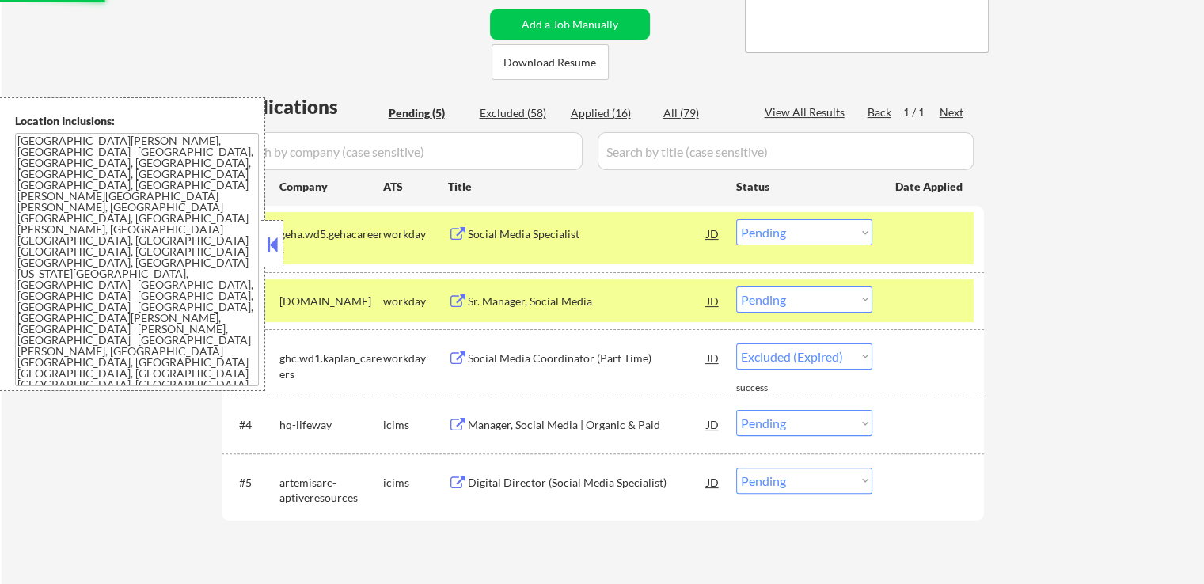
select select ""pending""
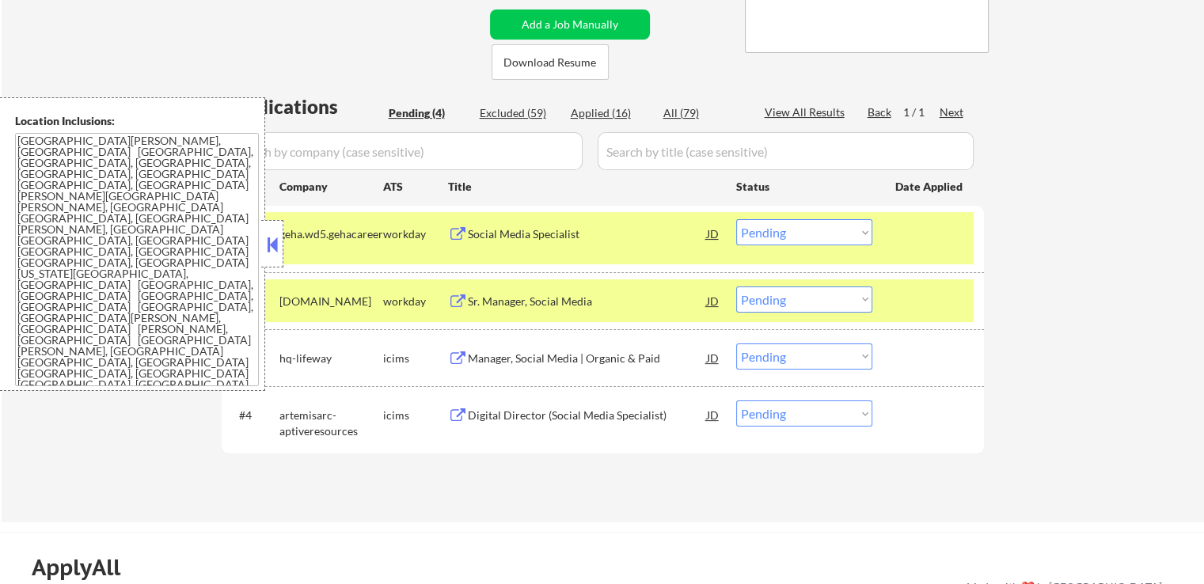
click at [268, 248] on button at bounding box center [272, 245] width 17 height 24
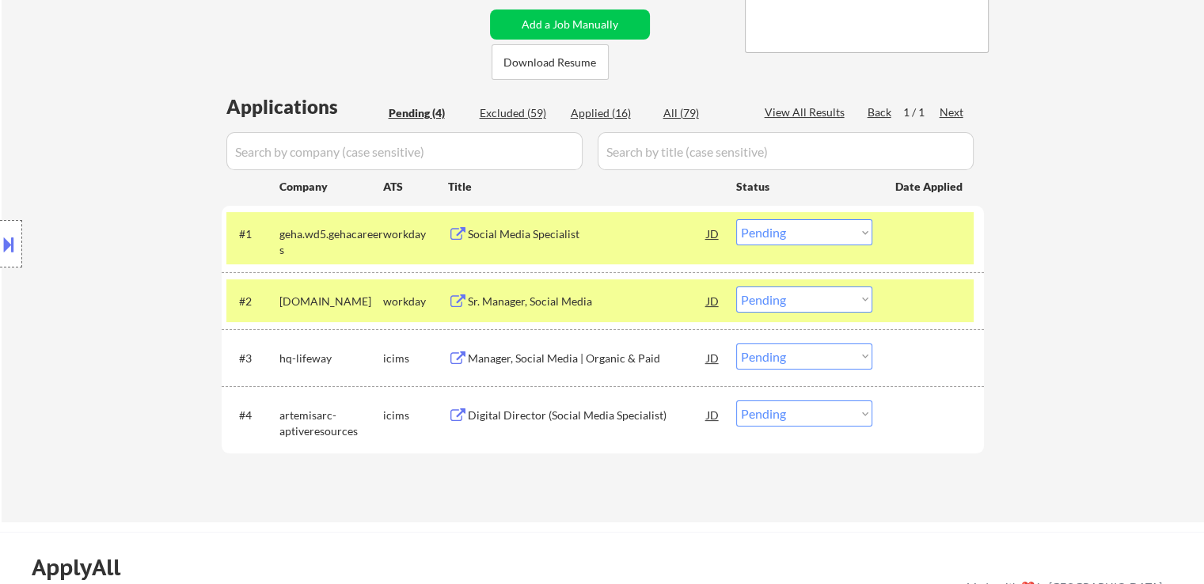
drag, startPoint x: 800, startPoint y: 302, endPoint x: 801, endPoint y: 311, distance: 9.6
click at [801, 302] on select "Choose an option... Pending Applied Excluded (Questions) Excluded (Expired) Exc…" at bounding box center [804, 300] width 136 height 26
click at [736, 287] on select "Choose an option... Pending Applied Excluded (Questions) Excluded (Expired) Exc…" at bounding box center [804, 300] width 136 height 26
select select ""pending""
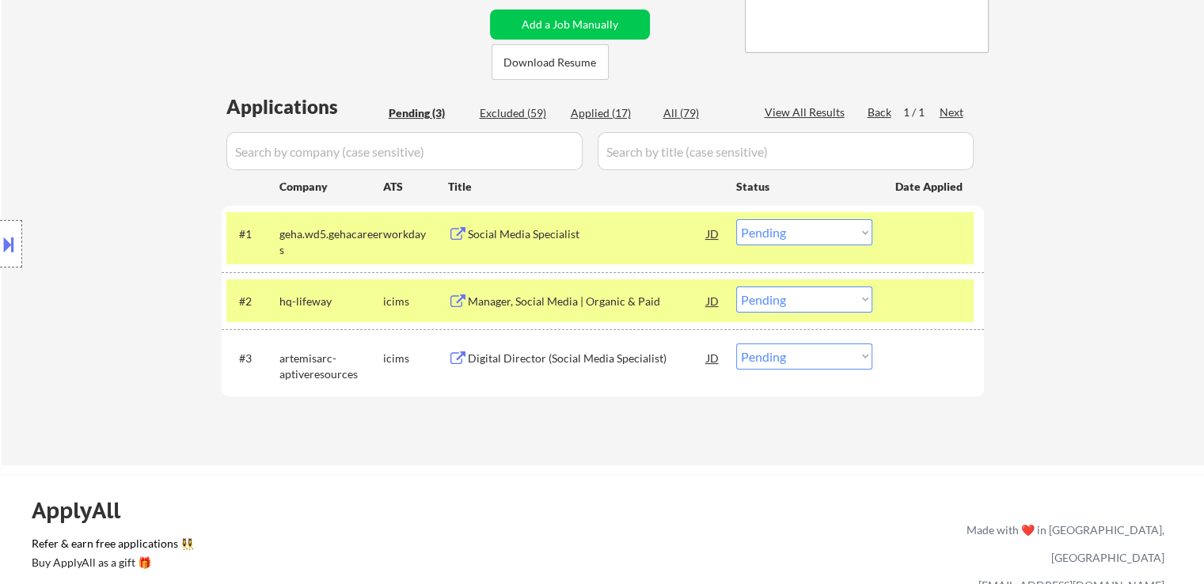
click at [523, 223] on div "Social Media Specialist" at bounding box center [587, 233] width 239 height 29
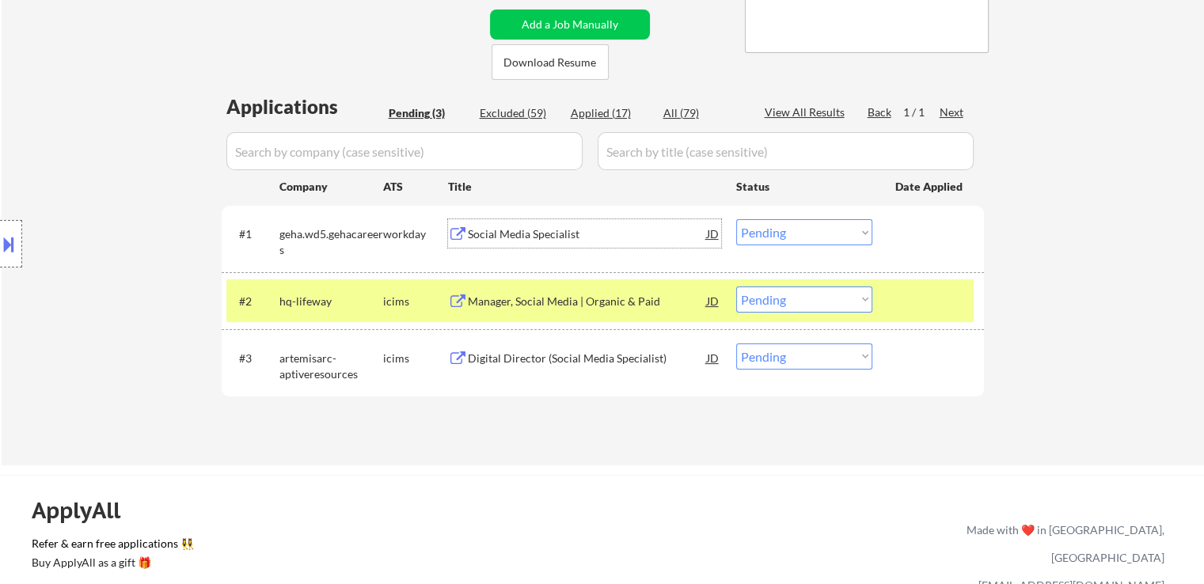
drag, startPoint x: 772, startPoint y: 229, endPoint x: 779, endPoint y: 242, distance: 14.5
click at [774, 231] on select "Choose an option... Pending Applied Excluded (Questions) Excluded (Expired) Exc…" at bounding box center [804, 232] width 136 height 26
click at [736, 219] on select "Choose an option... Pending Applied Excluded (Questions) Excluded (Expired) Exc…" at bounding box center [804, 232] width 136 height 26
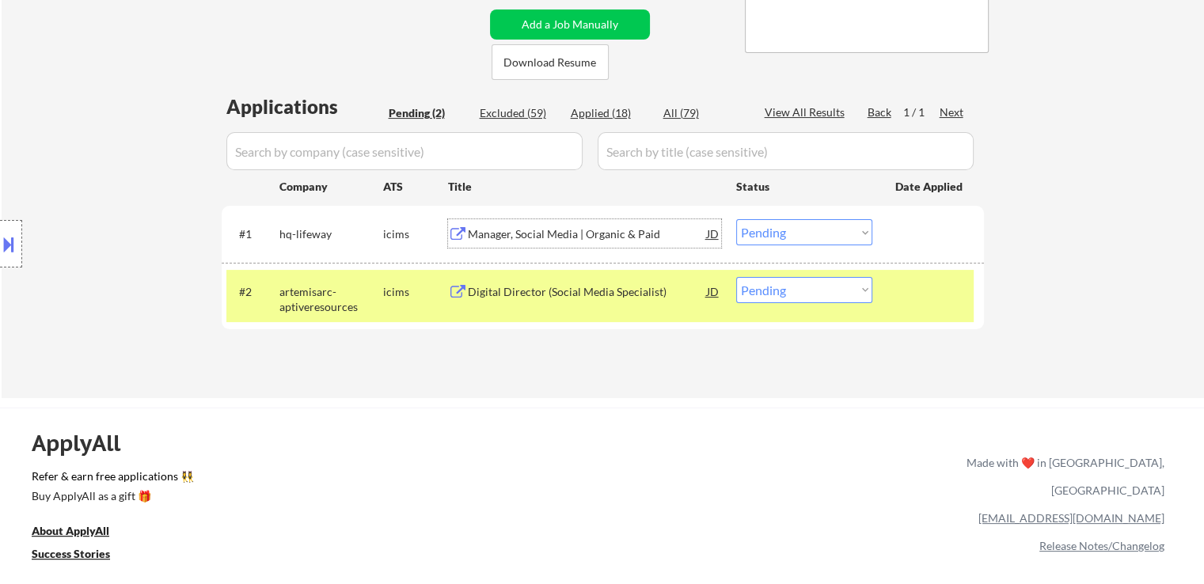
click at [512, 226] on div "Manager, Social Media | Organic & Paid" at bounding box center [587, 234] width 239 height 16
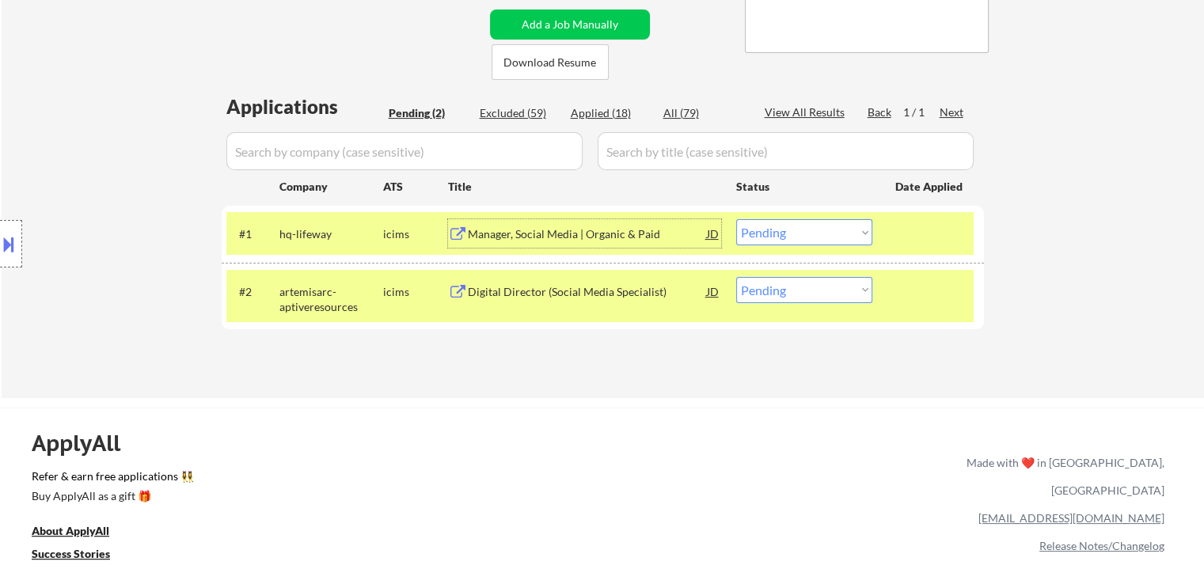
click at [539, 281] on div "Digital Director (Social Media Specialist)" at bounding box center [587, 291] width 239 height 29
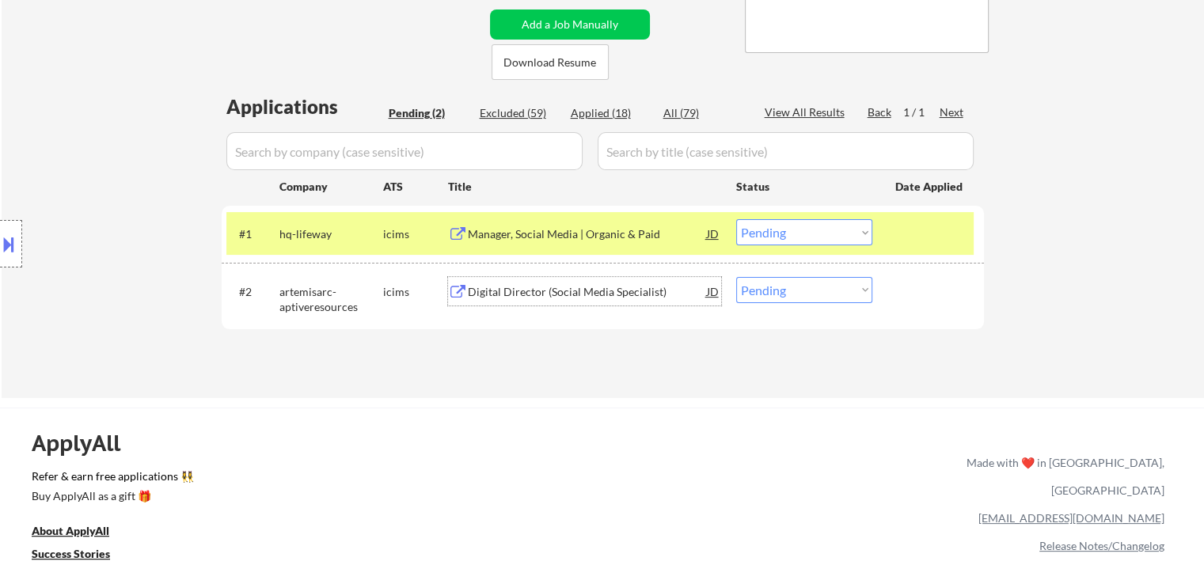
click at [782, 234] on select "Choose an option... Pending Applied Excluded (Questions) Excluded (Expired) Exc…" at bounding box center [804, 232] width 136 height 26
click at [736, 219] on select "Choose an option... Pending Applied Excluded (Questions) Excluded (Expired) Exc…" at bounding box center [804, 232] width 136 height 26
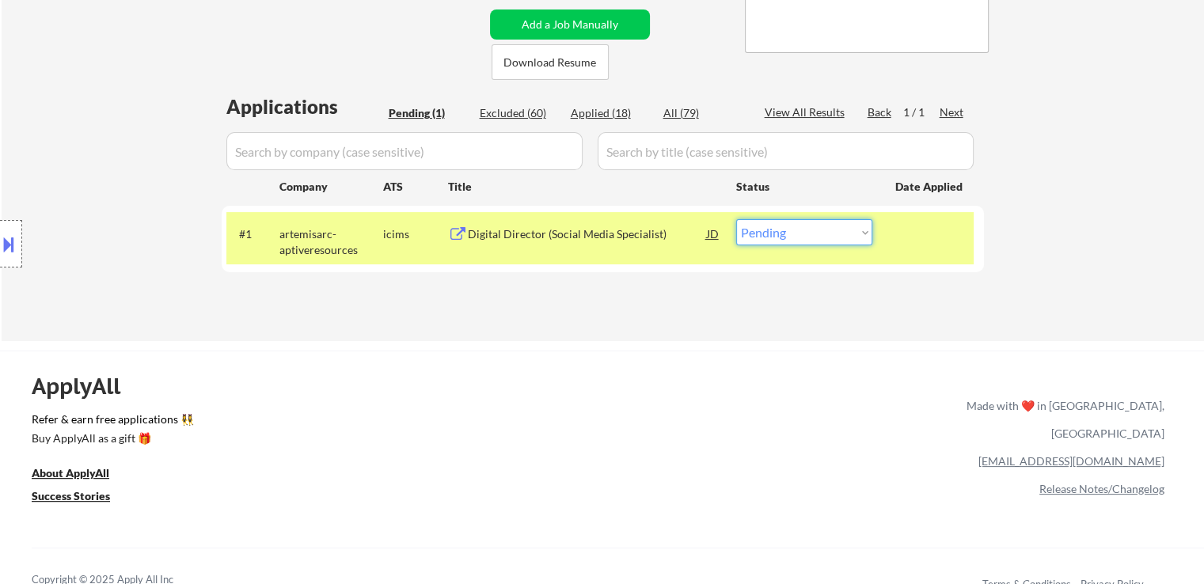
click at [805, 233] on select "Choose an option... Pending Applied Excluded (Questions) Excluded (Expired) Exc…" at bounding box center [804, 232] width 136 height 26
select select ""applied""
click at [736, 219] on select "Choose an option... Pending Applied Excluded (Questions) Excluded (Expired) Exc…" at bounding box center [804, 232] width 136 height 26
click at [685, 314] on div "← Return to /applysquad Mailslurp Inbox Job Search Builder [PERSON_NAME] User E…" at bounding box center [603, 38] width 790 height 582
